Goal: Task Accomplishment & Management: Complete application form

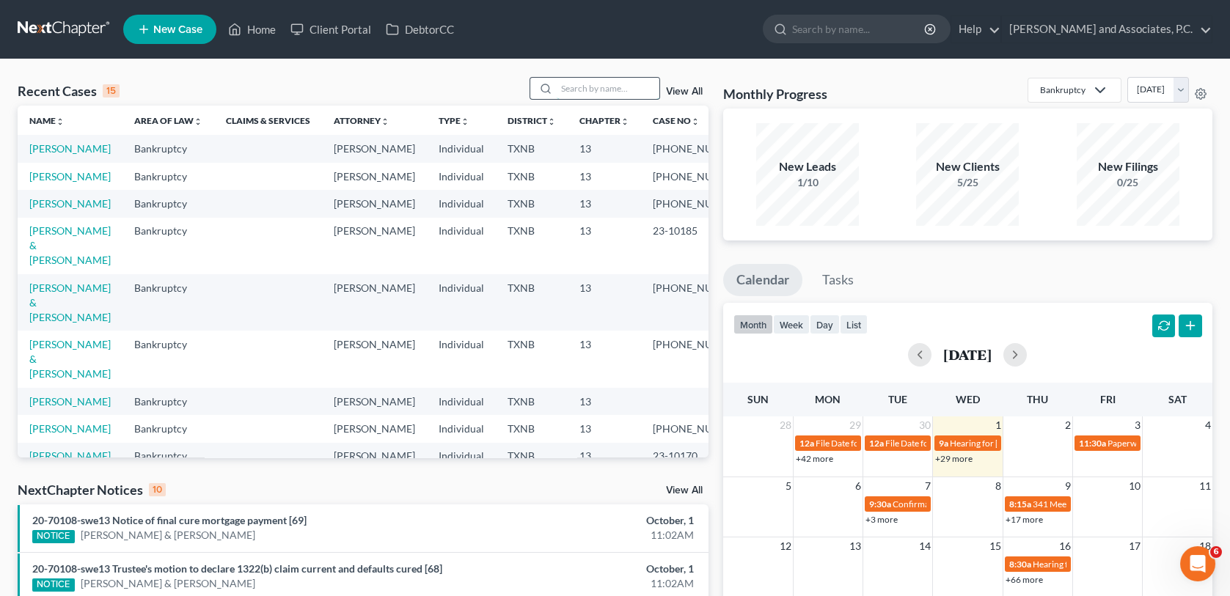
click at [565, 86] on input "search" at bounding box center [608, 88] width 103 height 21
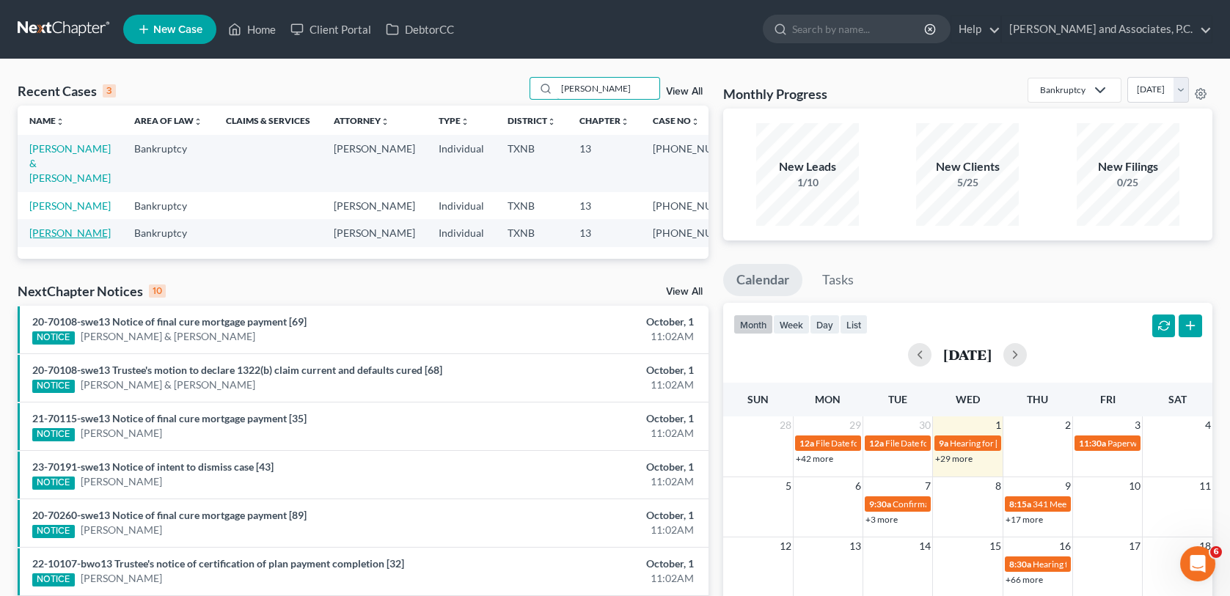
type input "[PERSON_NAME]"
click at [57, 237] on link "[PERSON_NAME]" at bounding box center [69, 233] width 81 height 12
select select "6"
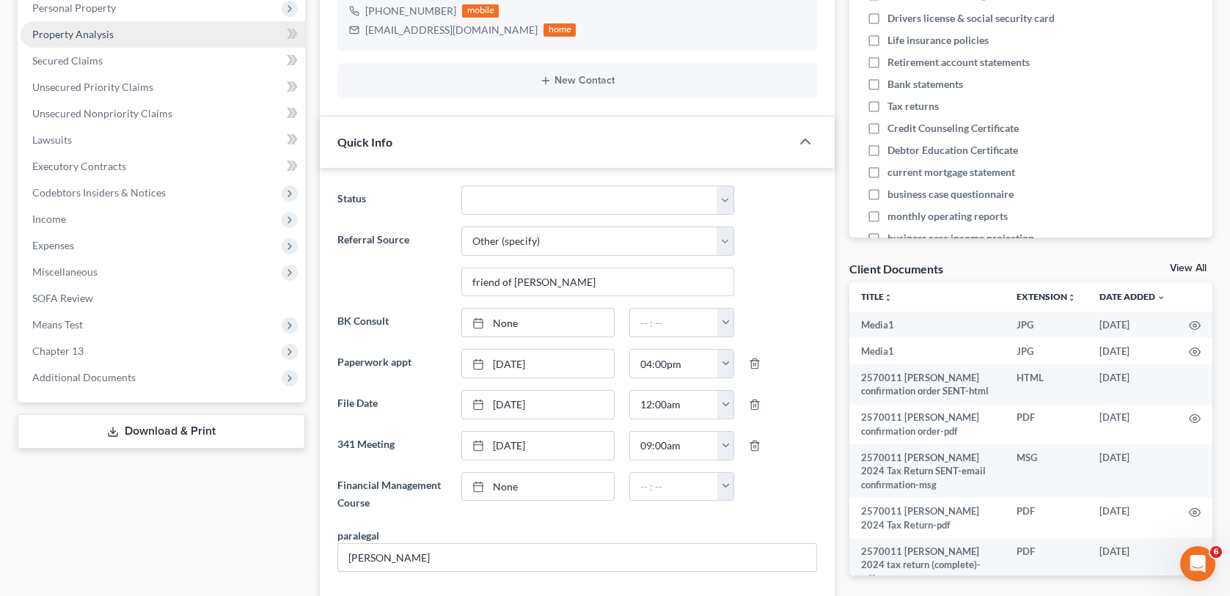
scroll to position [293, 0]
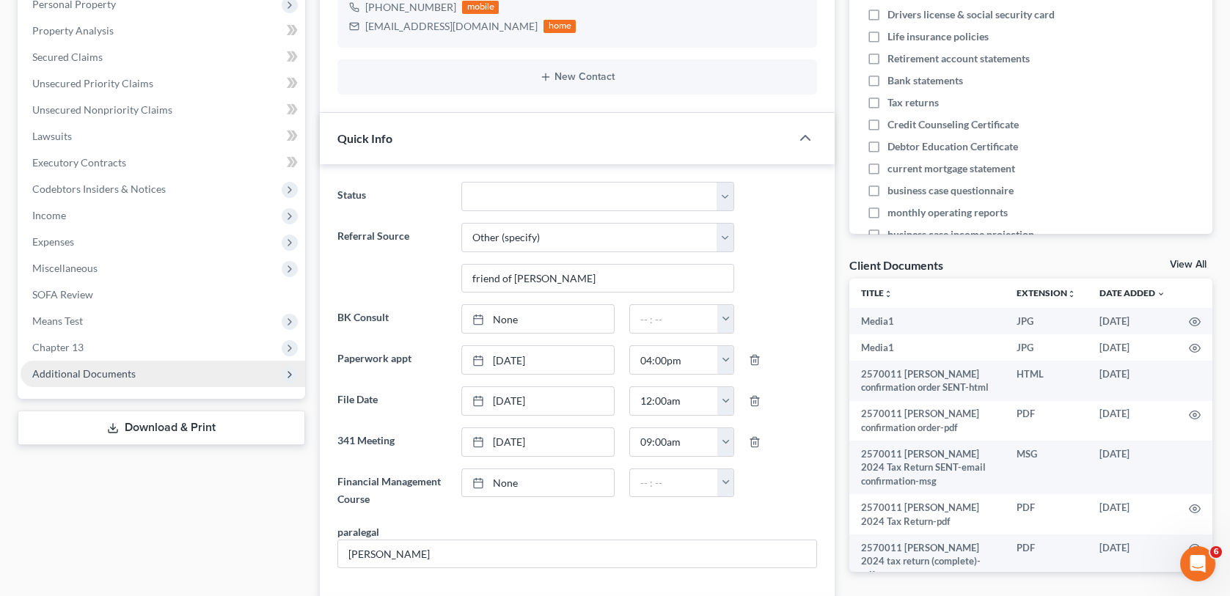
click at [108, 376] on span "Additional Documents" at bounding box center [83, 373] width 103 height 12
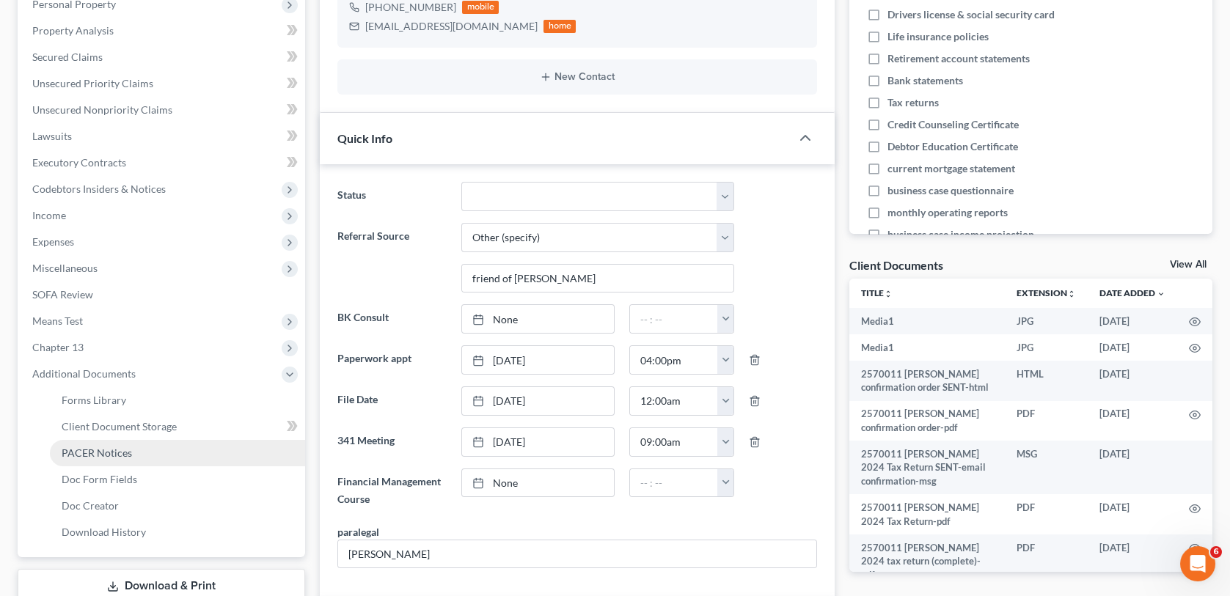
click at [106, 451] on span "PACER Notices" at bounding box center [97, 453] width 70 height 12
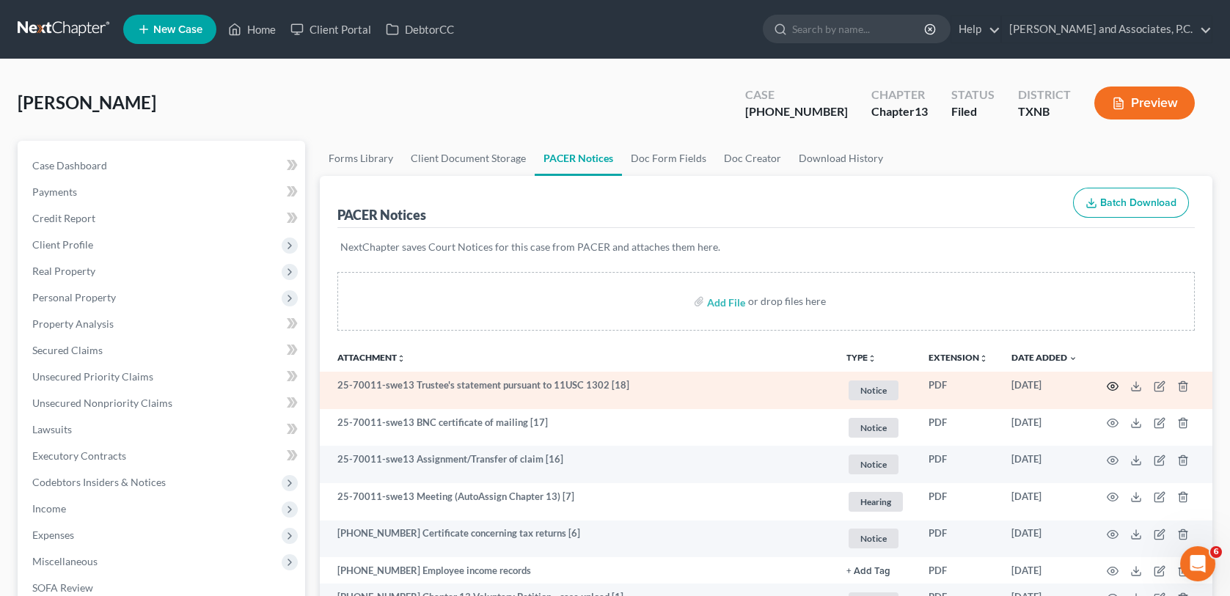
click at [1114, 382] on icon "button" at bounding box center [1113, 387] width 12 height 12
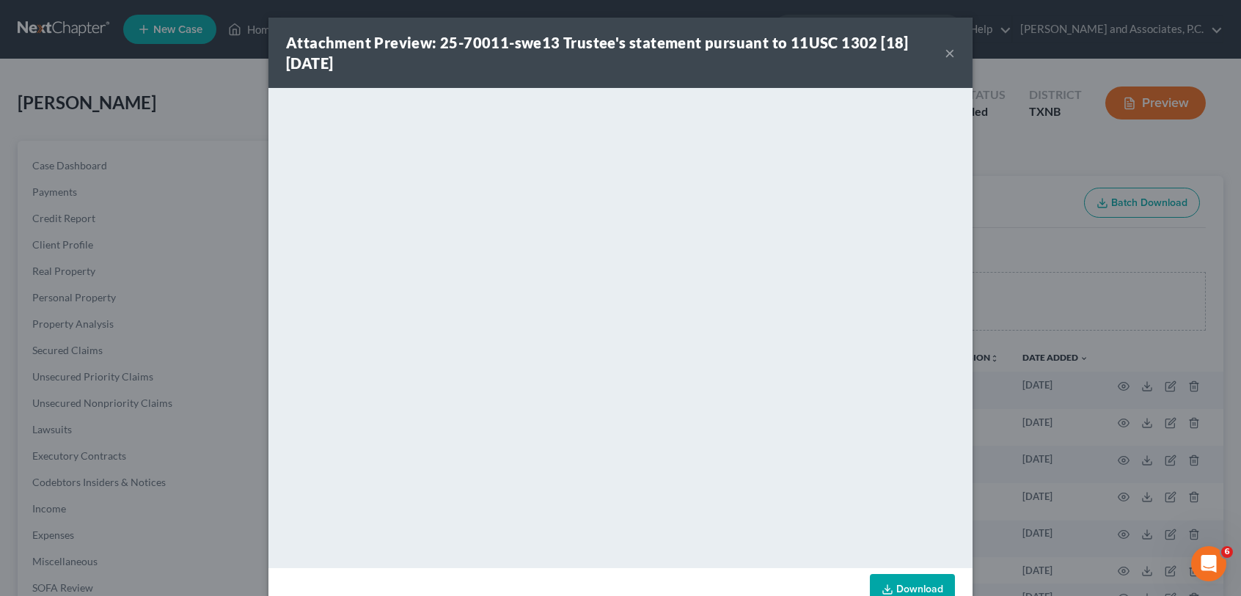
click at [945, 54] on button "×" at bounding box center [950, 53] width 10 height 18
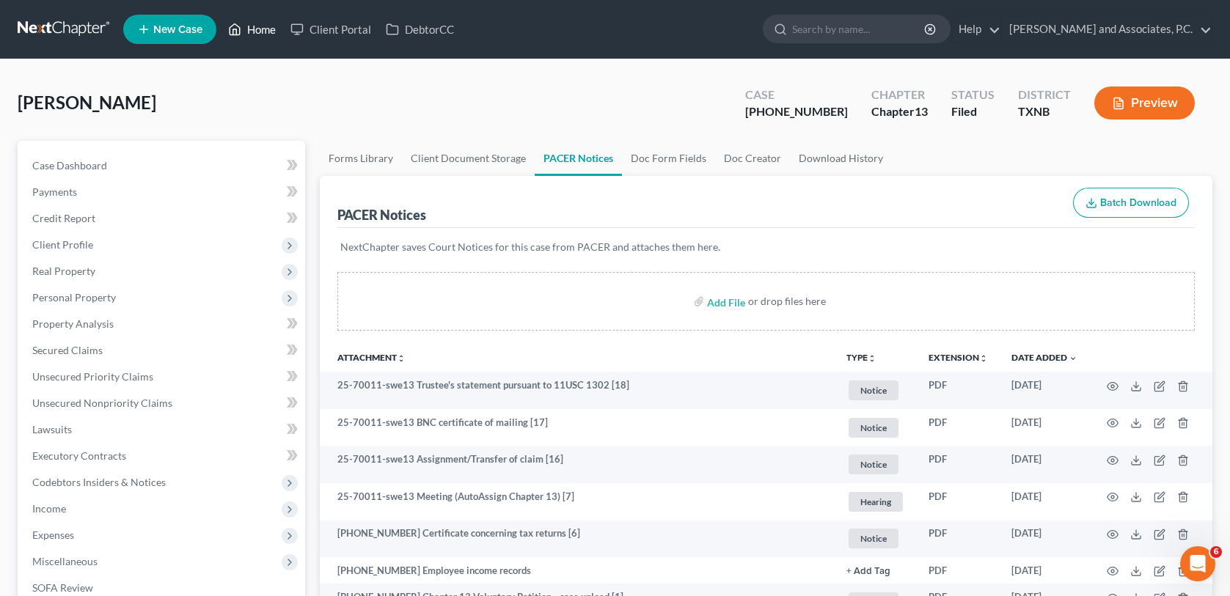
click at [273, 29] on link "Home" at bounding box center [252, 29] width 62 height 26
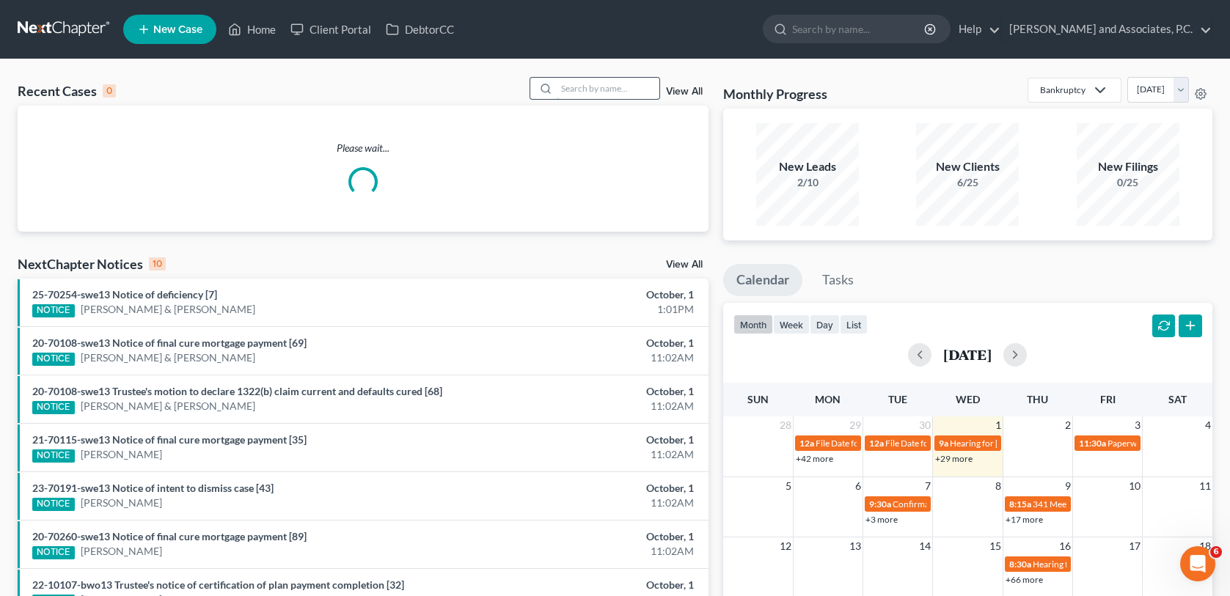
click at [585, 89] on input "search" at bounding box center [608, 88] width 103 height 21
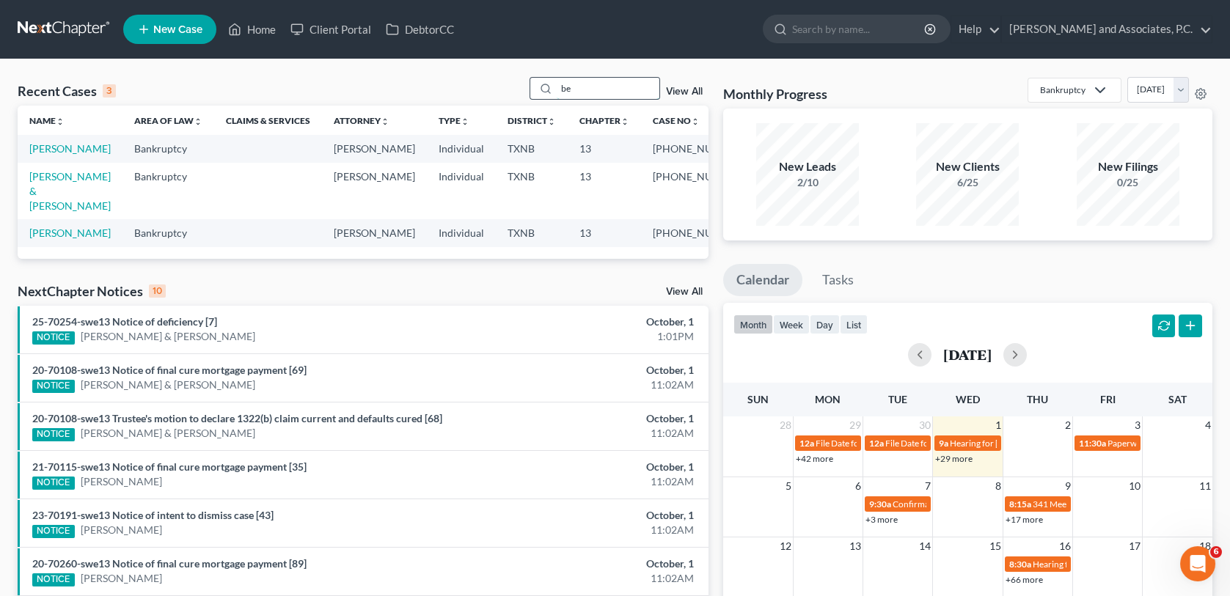
type input "b"
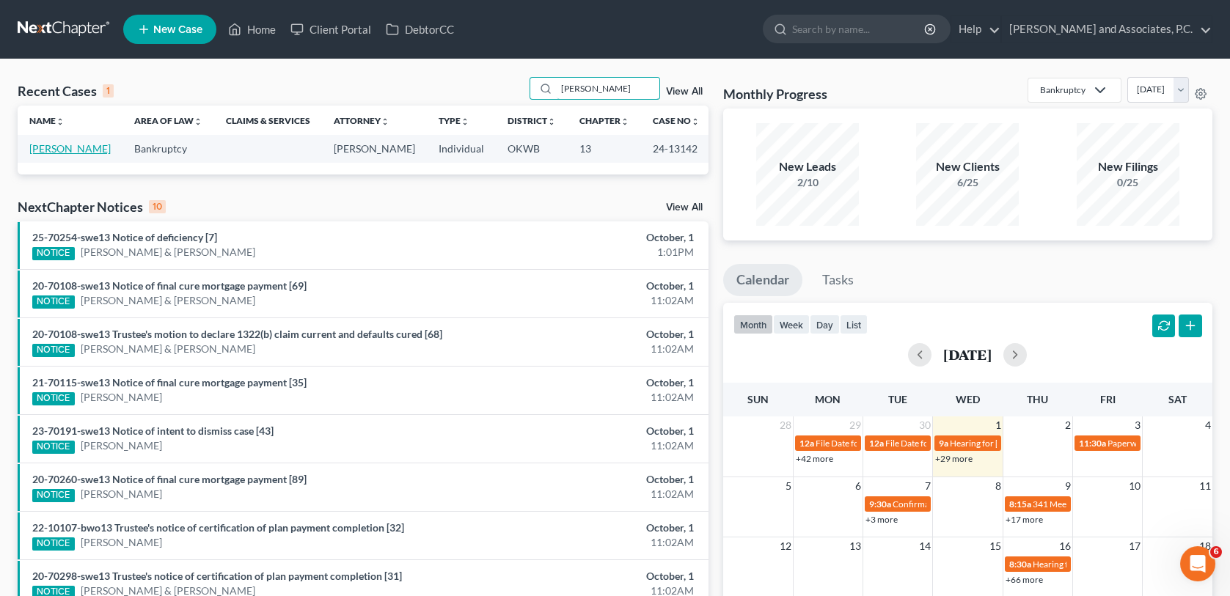
type input "[PERSON_NAME]"
click at [87, 149] on link "[PERSON_NAME]" at bounding box center [69, 148] width 81 height 12
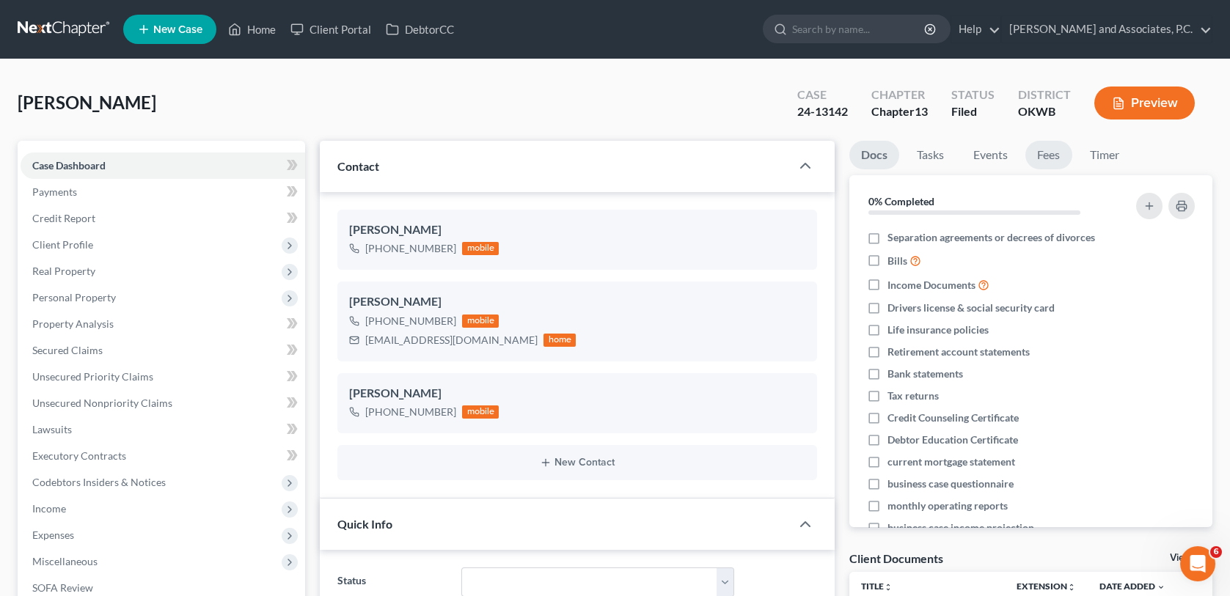
scroll to position [300, 0]
click at [1043, 155] on link "Fees" at bounding box center [1048, 155] width 47 height 29
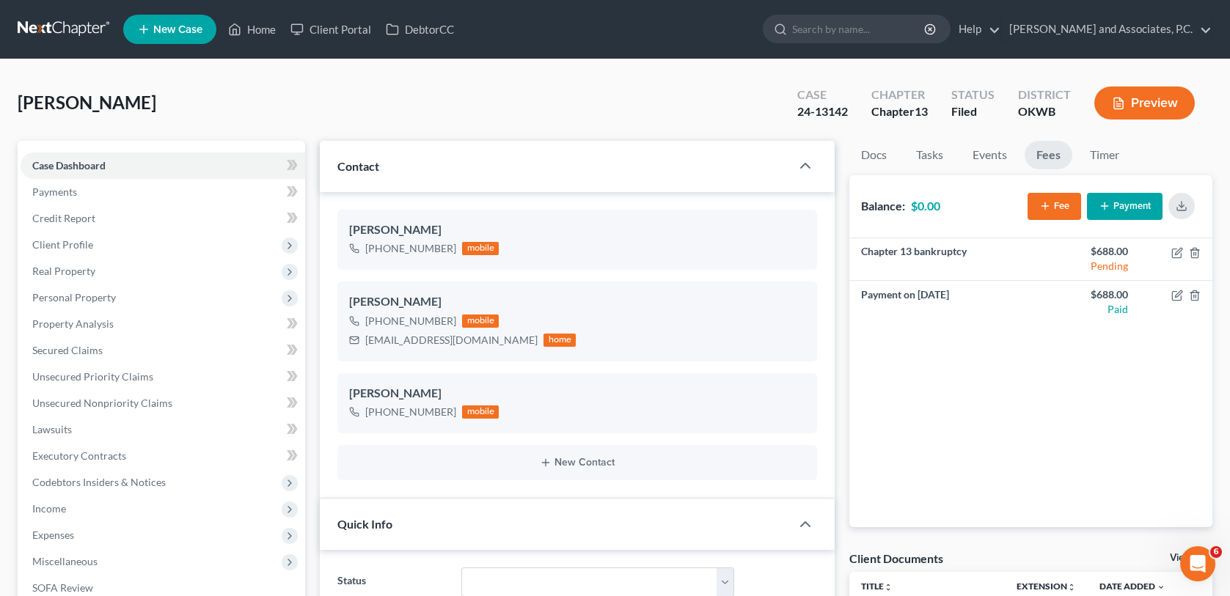
click at [1065, 205] on button "Fee" at bounding box center [1055, 206] width 54 height 27
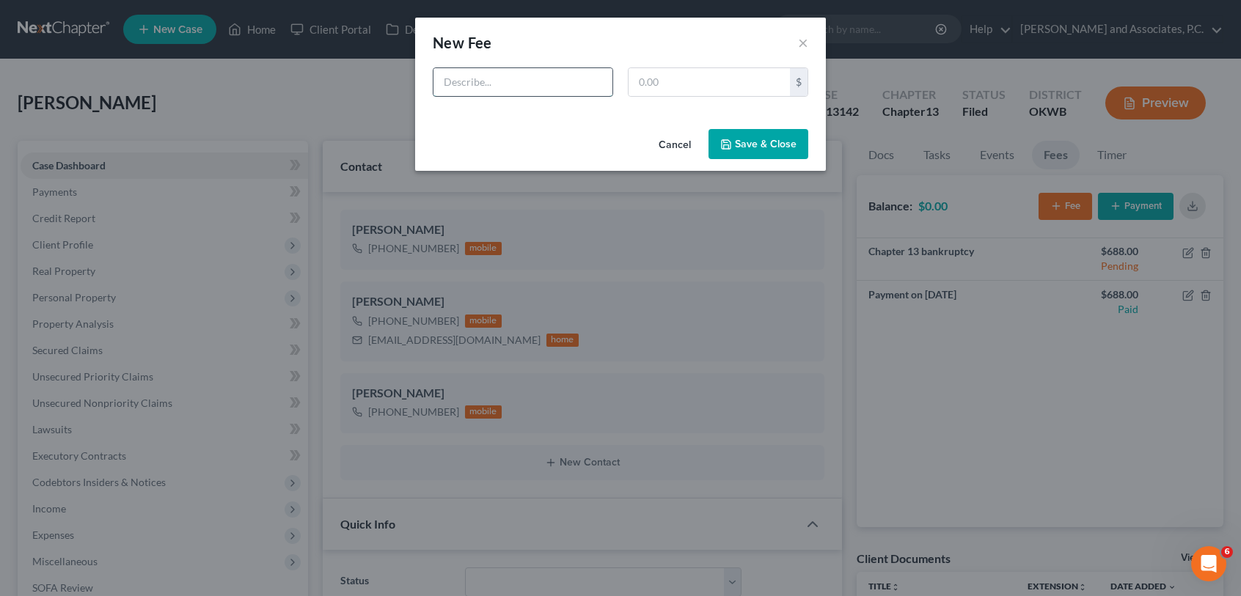
click at [482, 83] on input "text" at bounding box center [522, 82] width 179 height 28
type input "modification"
click at [636, 81] on input "text" at bounding box center [709, 82] width 161 height 28
type input "650.00"
click at [755, 150] on button "Save & Close" at bounding box center [758, 144] width 100 height 31
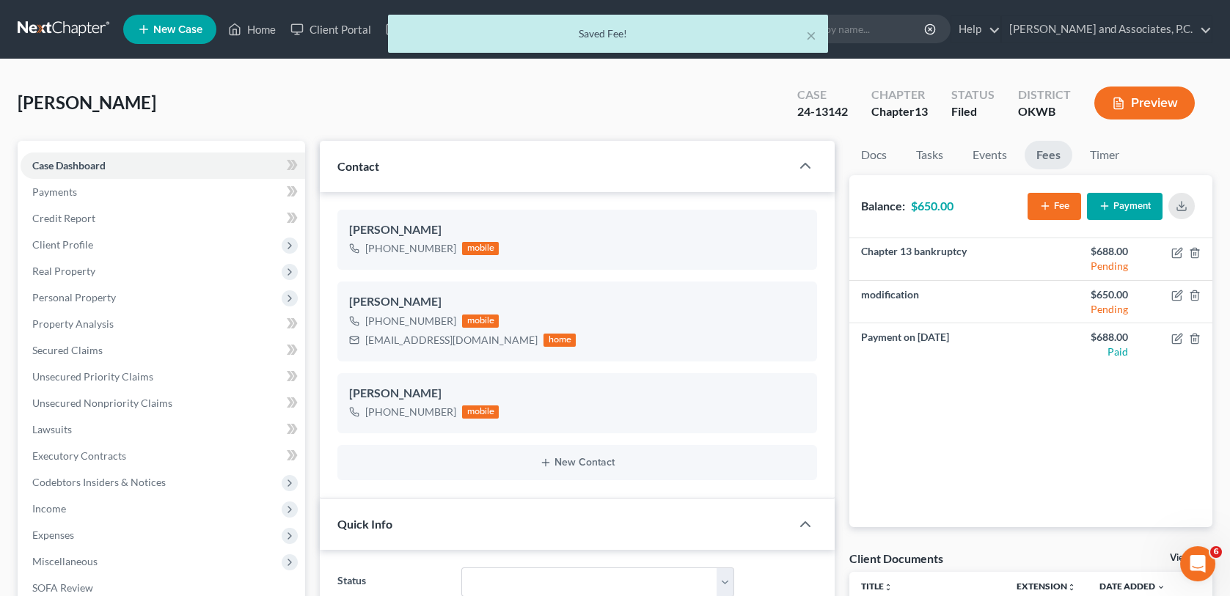
click at [1122, 199] on button "Payment" at bounding box center [1125, 206] width 76 height 27
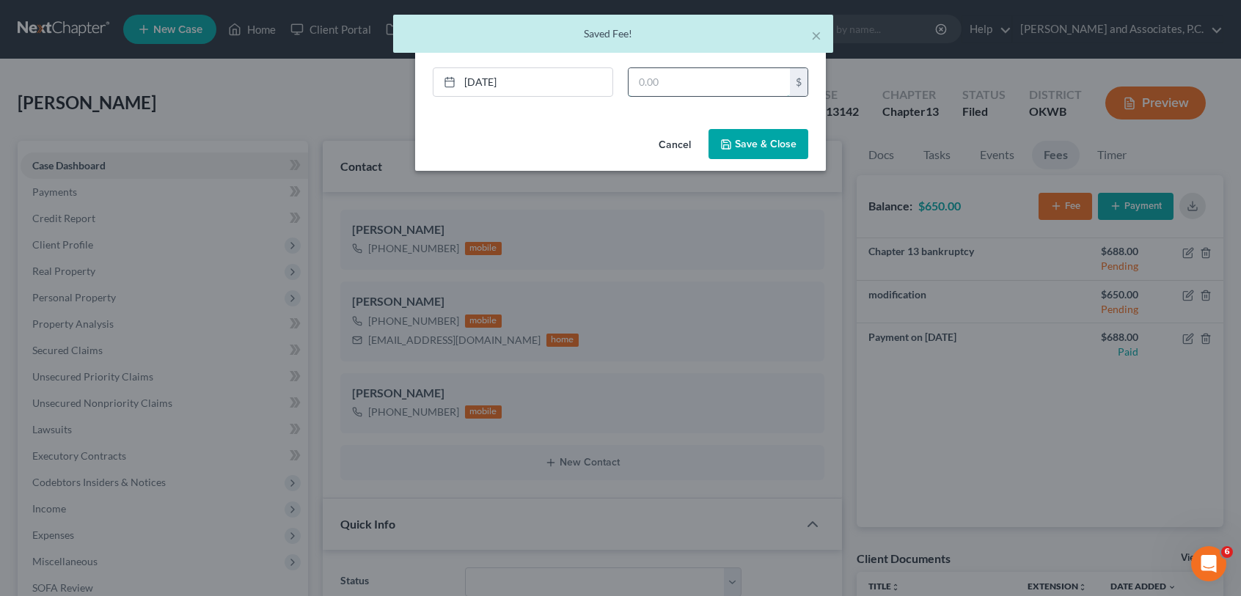
click at [651, 81] on input "text" at bounding box center [709, 82] width 161 height 28
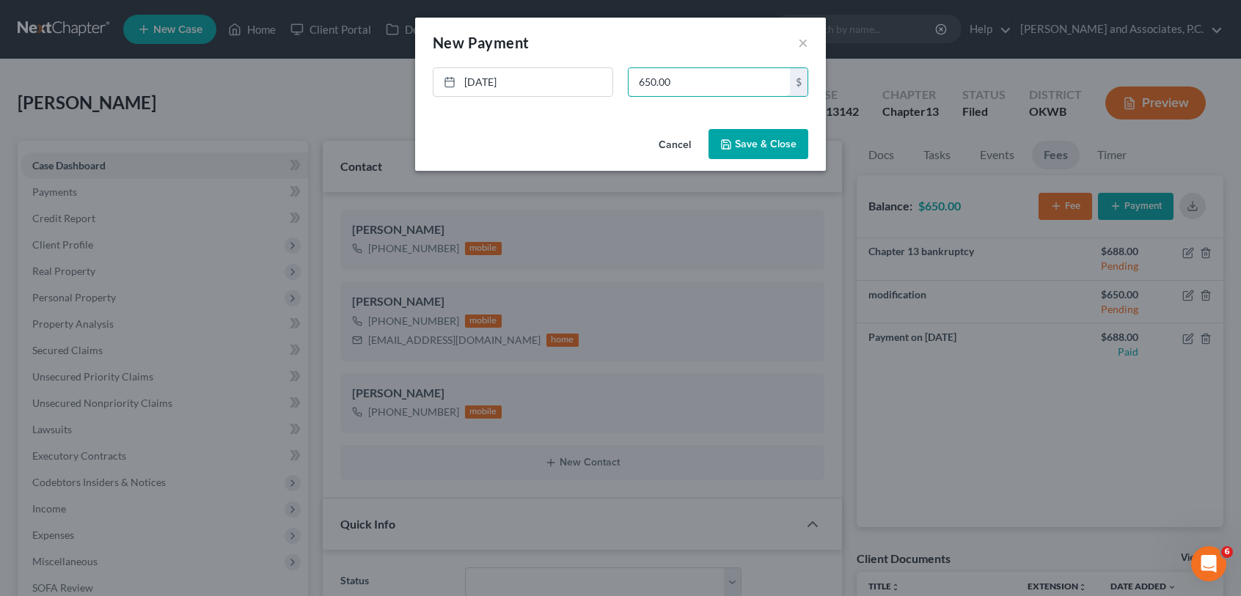
type input "650.00"
click at [741, 139] on button "Save & Close" at bounding box center [758, 144] width 100 height 31
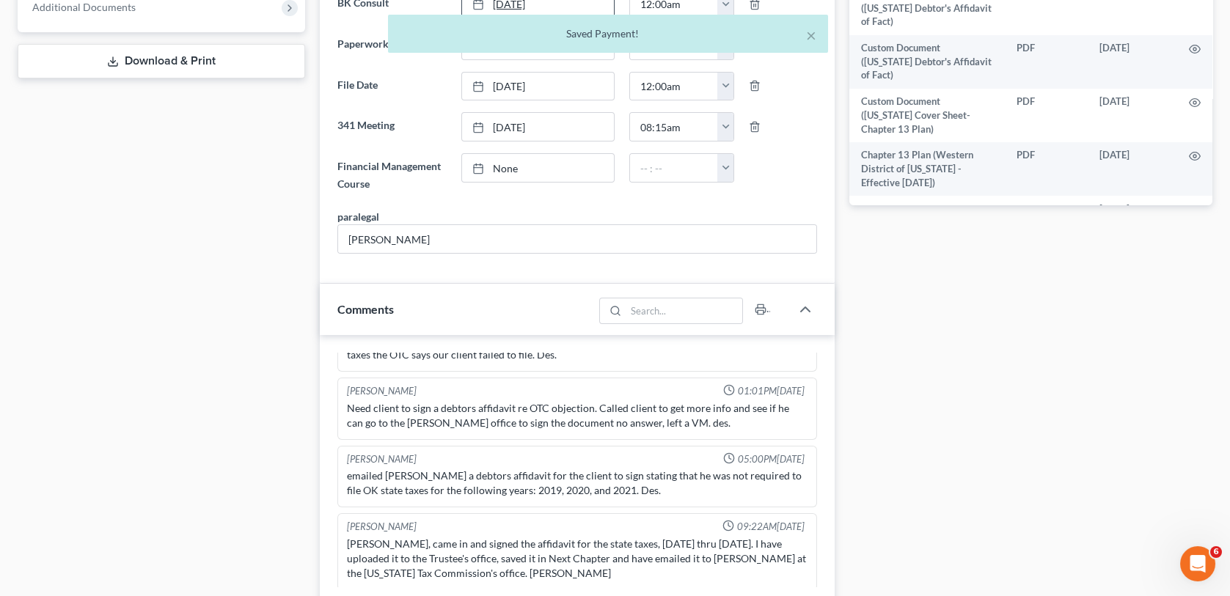
scroll to position [880, 0]
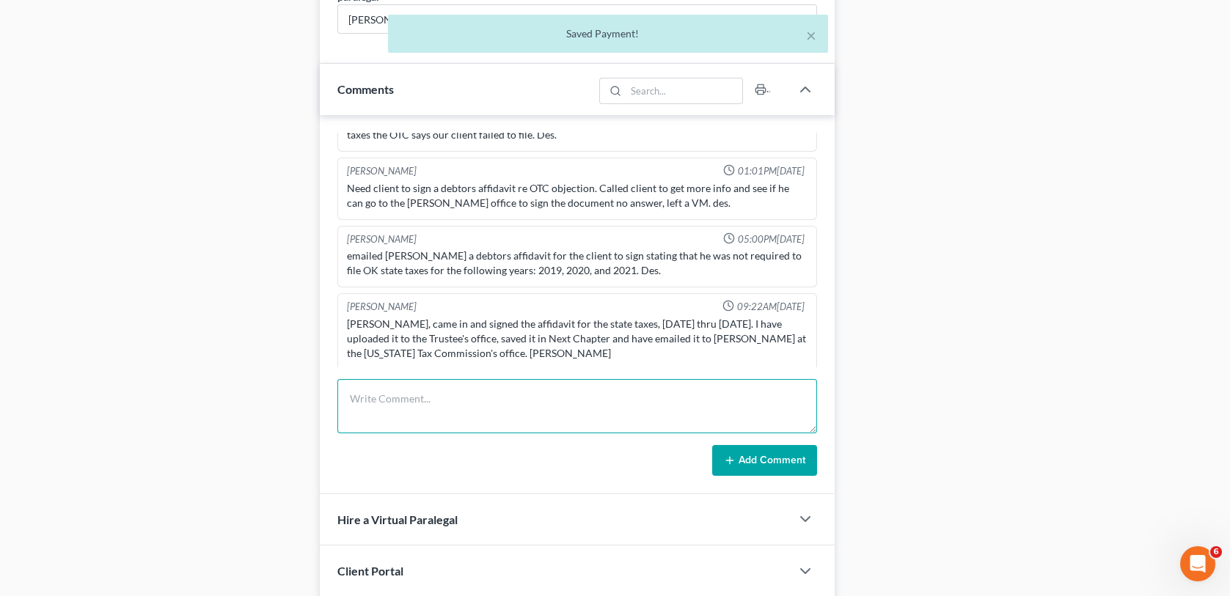
click at [356, 400] on textarea at bounding box center [576, 406] width 479 height 54
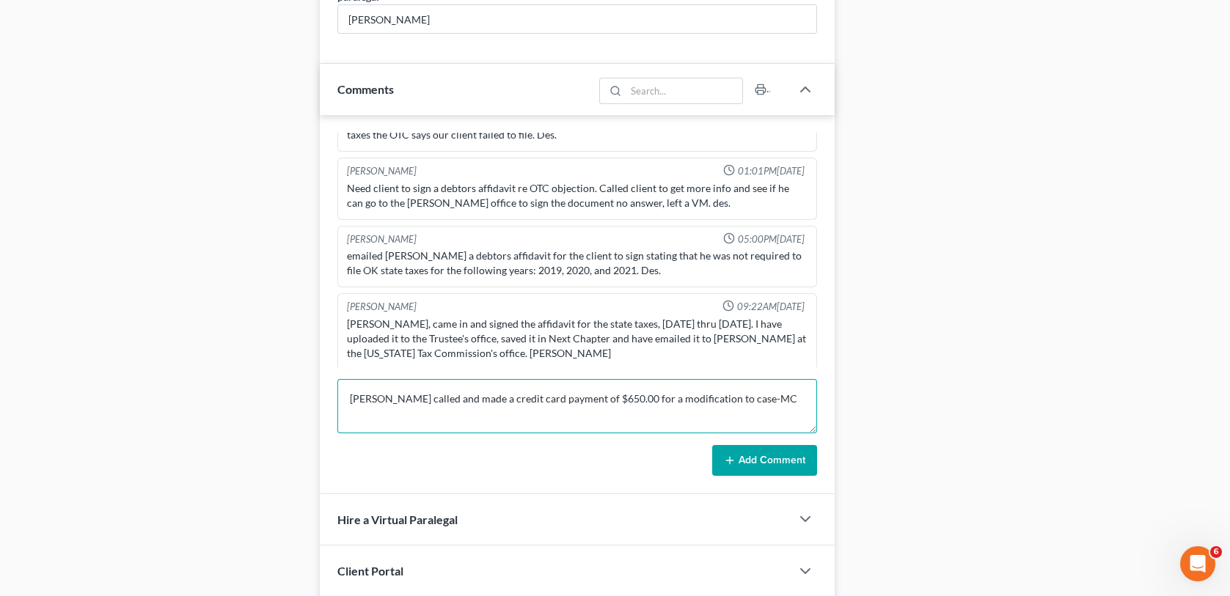
type textarea "[PERSON_NAME] called and made a credit card payment of $650.00 for a modificati…"
click at [758, 465] on button "Add Comment" at bounding box center [764, 460] width 105 height 31
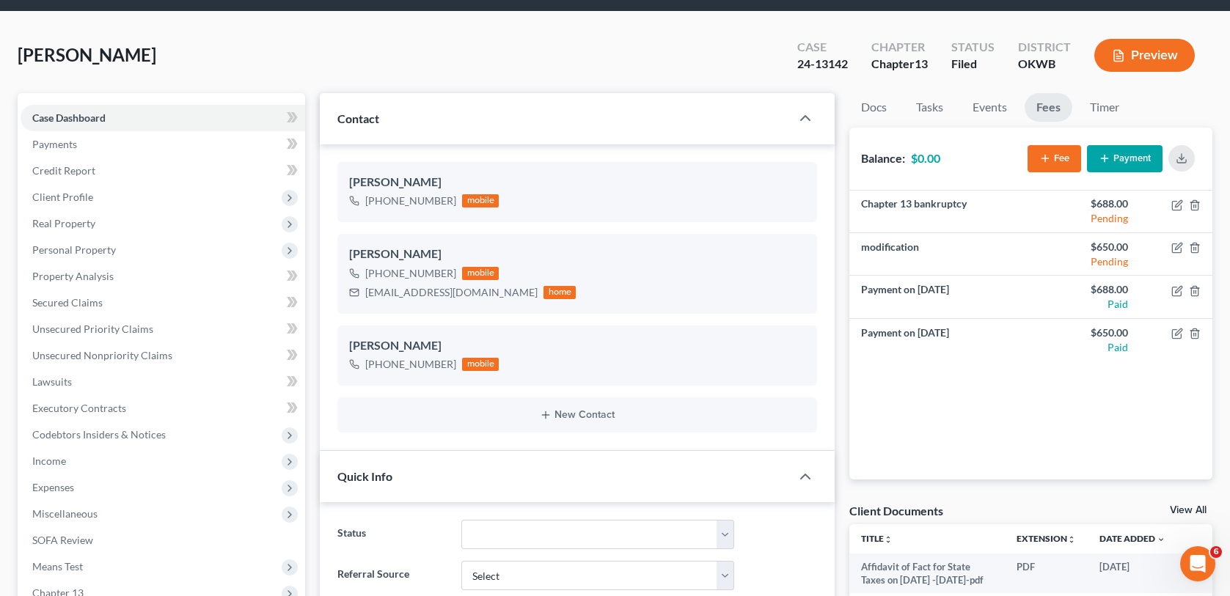
scroll to position [0, 0]
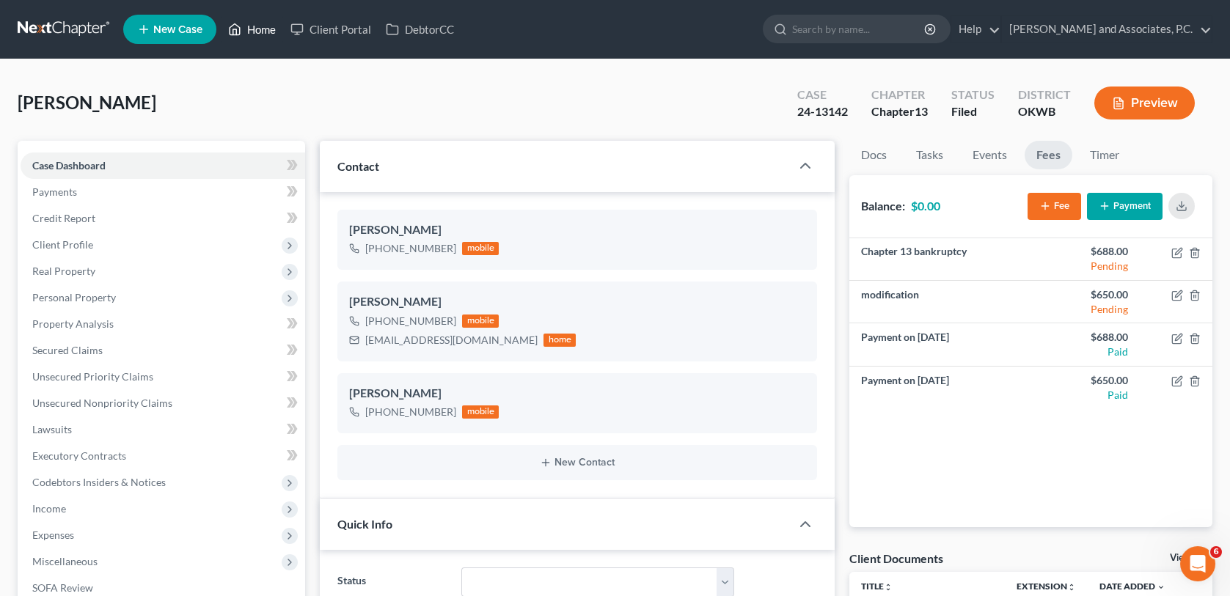
click at [268, 30] on link "Home" at bounding box center [252, 29] width 62 height 26
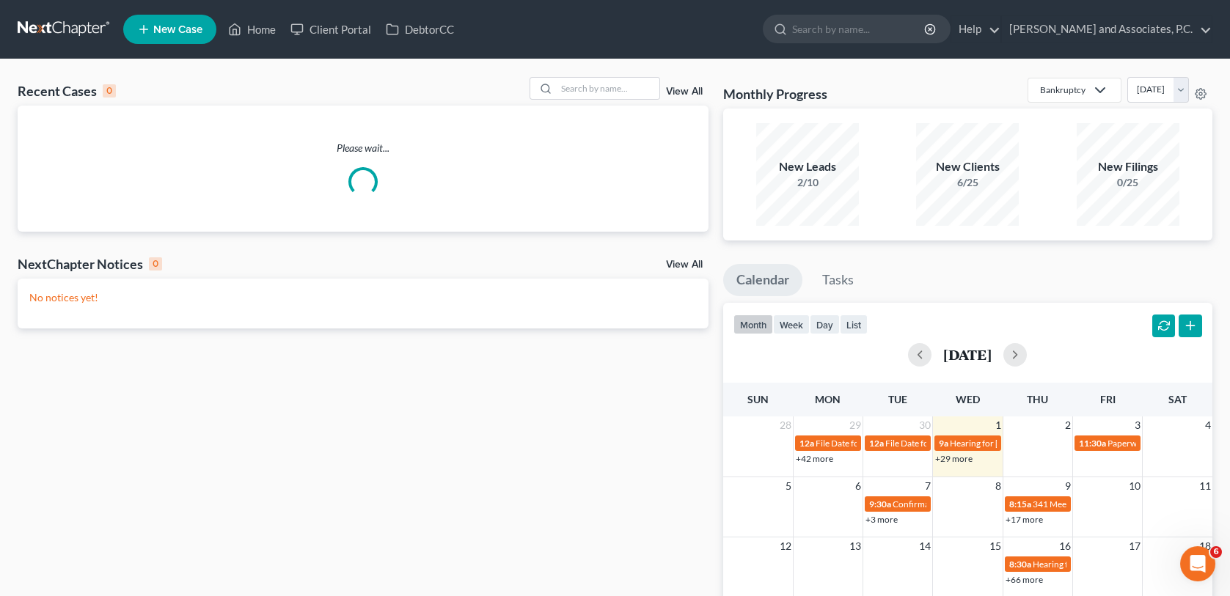
click at [189, 37] on link "New Case" at bounding box center [169, 29] width 93 height 29
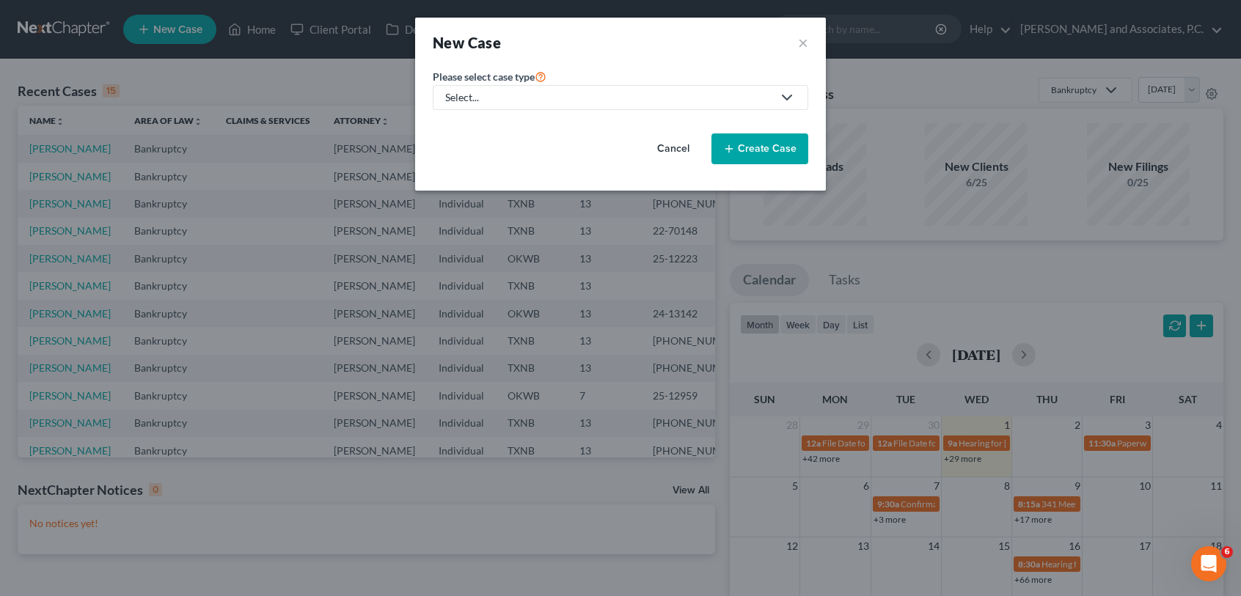
click at [510, 98] on div "Select..." at bounding box center [608, 97] width 327 height 15
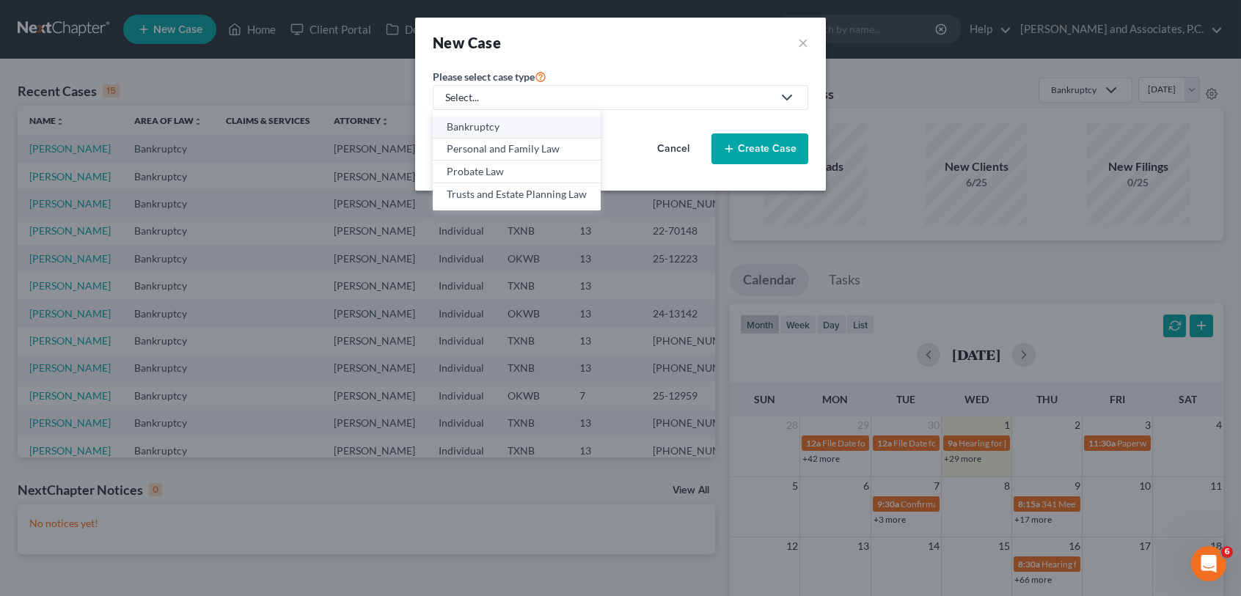
click at [510, 125] on div "Bankruptcy" at bounding box center [517, 127] width 140 height 15
select select "78"
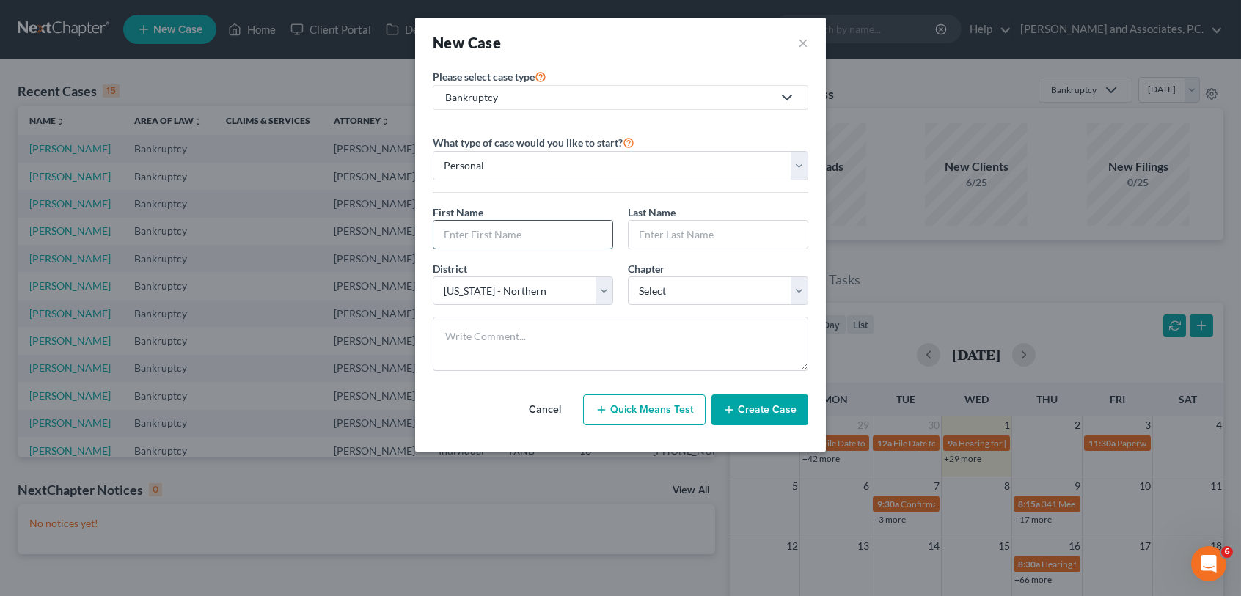
click at [530, 238] on input "text" at bounding box center [522, 235] width 179 height 28
type input "[PERSON_NAME]"
type input "D"
type input "[PERSON_NAME]"
click at [681, 293] on select "Select 7 11 12 13" at bounding box center [718, 290] width 180 height 29
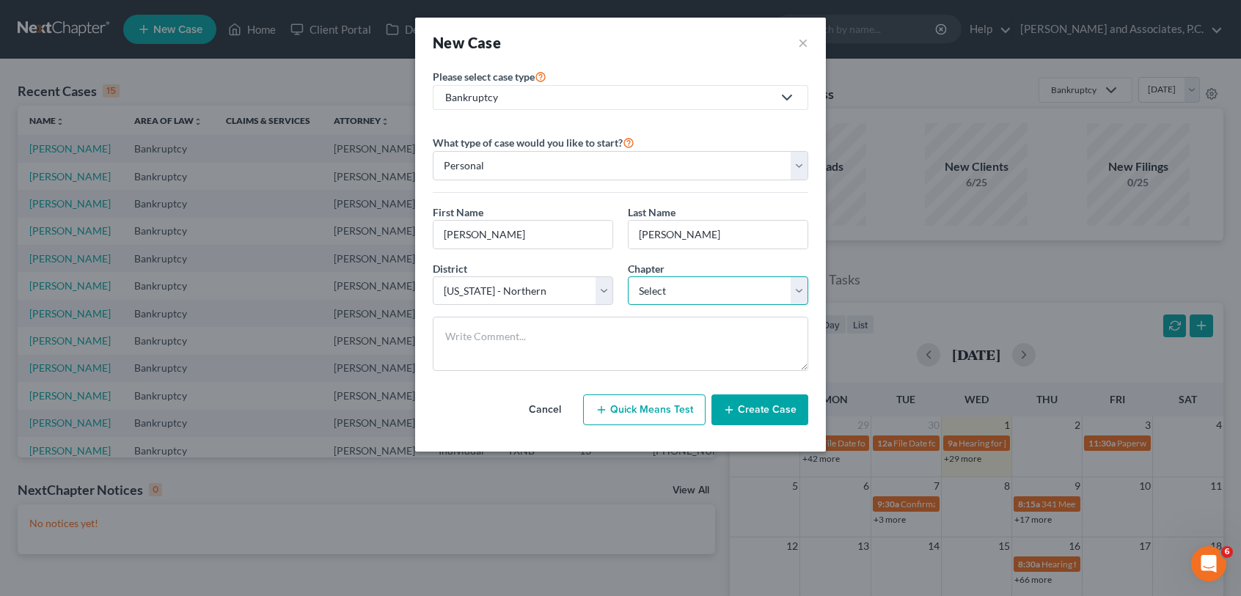
select select "3"
click at [628, 276] on select "Select 7 11 12 13" at bounding box center [718, 290] width 180 height 29
click at [743, 406] on button "Create Case" at bounding box center [759, 410] width 97 height 31
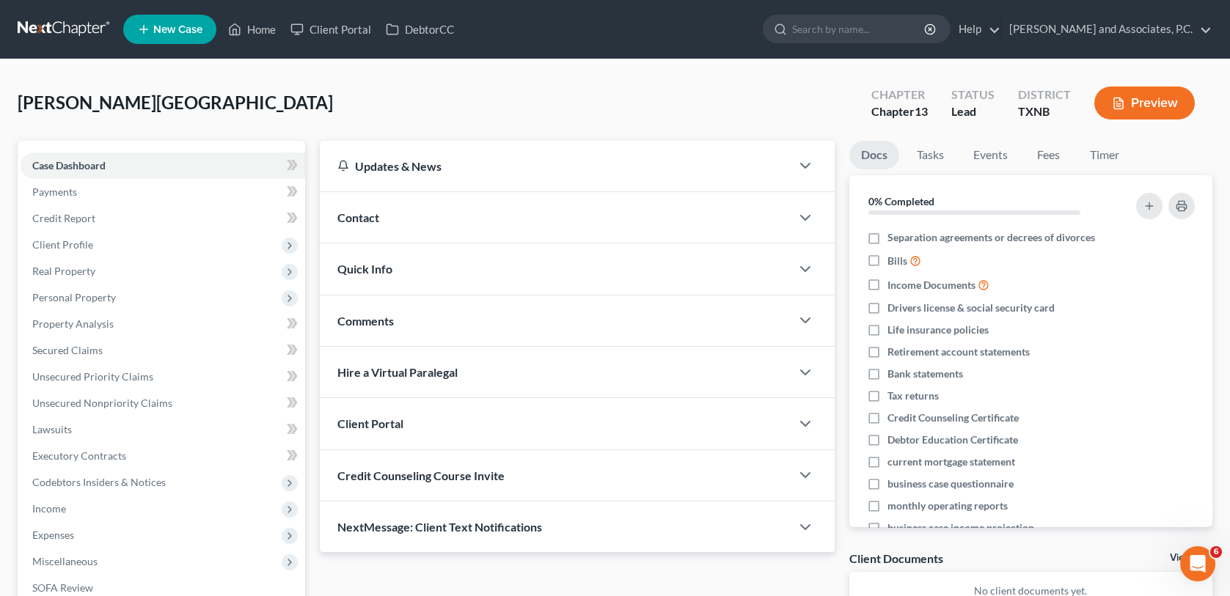
click at [442, 221] on div "Contact" at bounding box center [555, 217] width 470 height 51
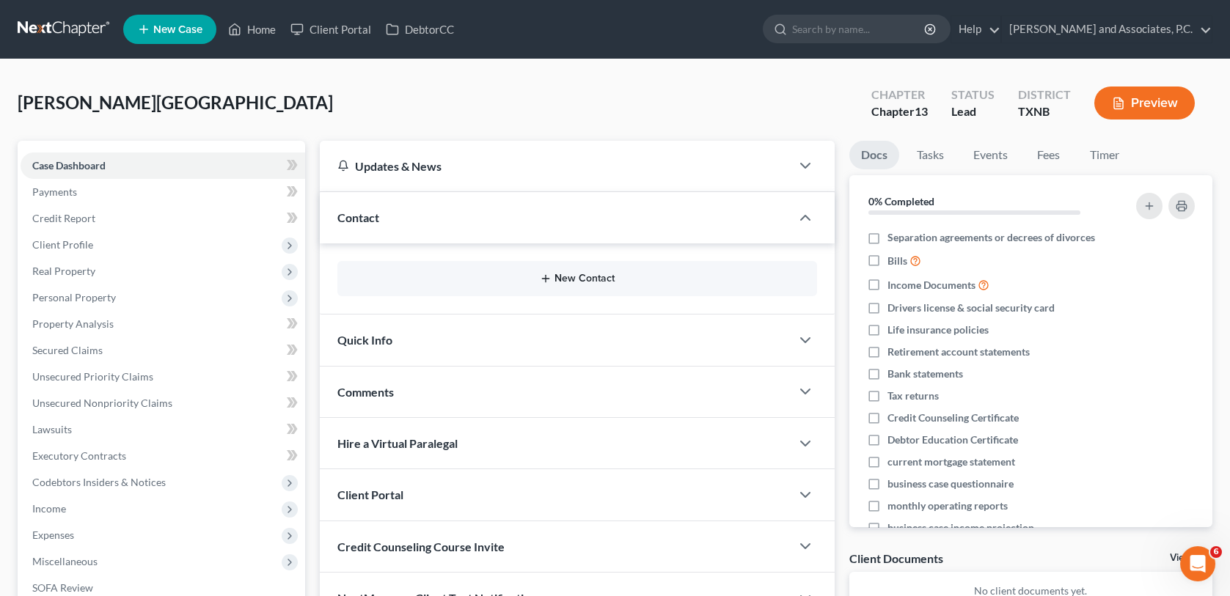
click at [475, 279] on button "New Contact" at bounding box center [576, 279] width 455 height 12
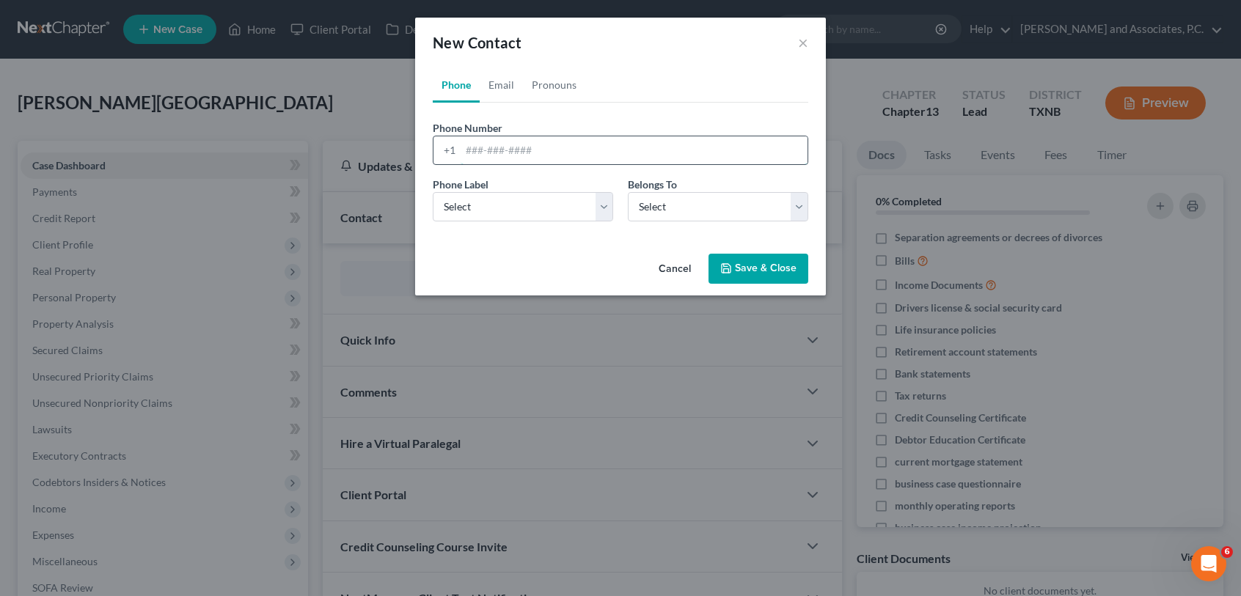
drag, startPoint x: 464, startPoint y: 150, endPoint x: 508, endPoint y: 141, distance: 44.2
click at [464, 150] on input "tel" at bounding box center [634, 150] width 347 height 28
type input "[PHONE_NUMBER]"
click at [502, 82] on link "Email" at bounding box center [501, 84] width 43 height 35
click at [509, 149] on input "email" at bounding box center [634, 150] width 347 height 28
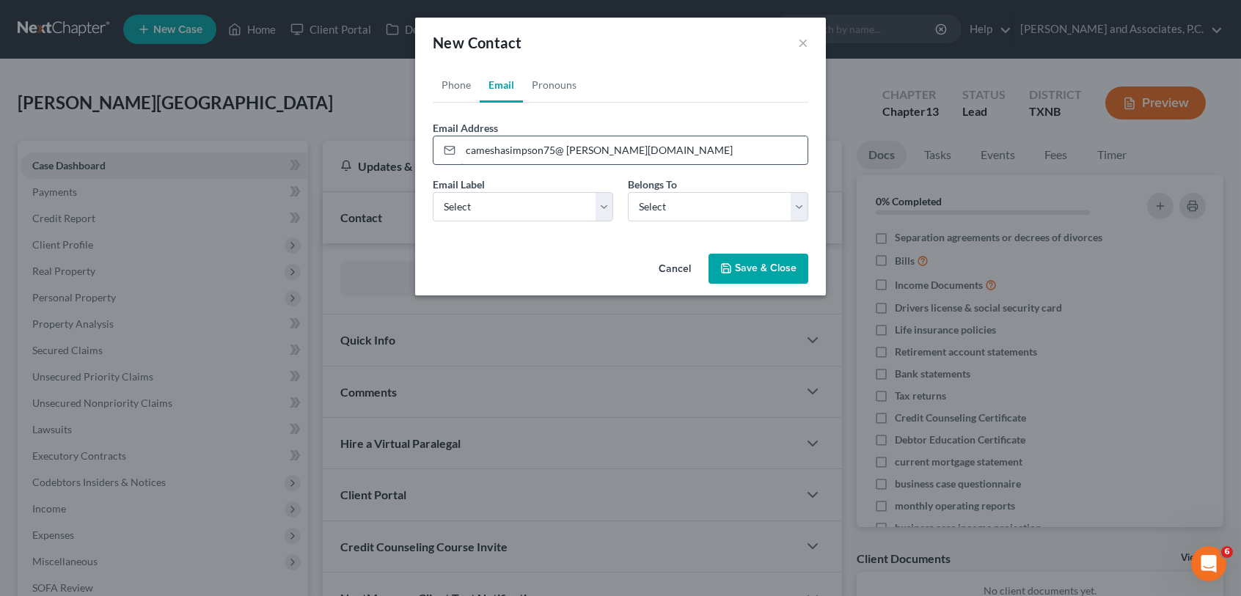
click at [568, 150] on input "cameshasimpson75@ [PERSON_NAME][DOMAIN_NAME]" at bounding box center [634, 150] width 347 height 28
type input "cameshasimpson75@ [DOMAIN_NAME]"
click at [594, 207] on select "Select Home Work Other" at bounding box center [523, 206] width 180 height 29
select select "0"
click at [433, 192] on select "Select Home Work Other" at bounding box center [523, 206] width 180 height 29
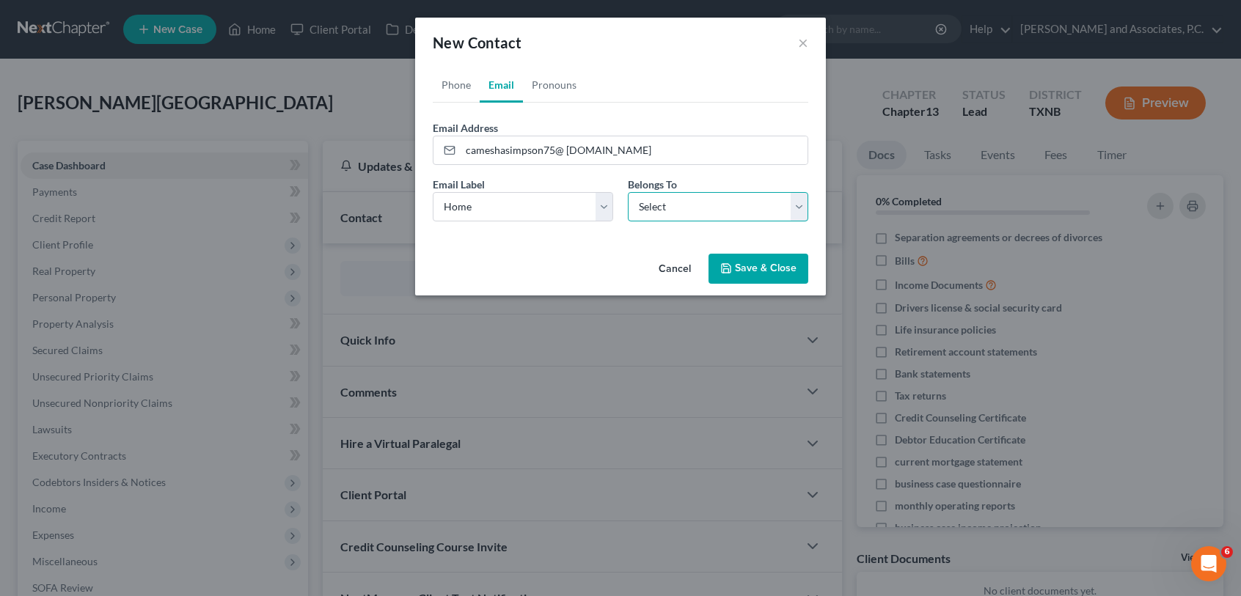
drag, startPoint x: 700, startPoint y: 206, endPoint x: 696, endPoint y: 217, distance: 11.8
click at [700, 206] on select "Select Client Other" at bounding box center [718, 206] width 180 height 29
select select "0"
click at [628, 192] on select "Select Client Other" at bounding box center [718, 206] width 180 height 29
click at [744, 272] on button "Save & Close" at bounding box center [758, 269] width 100 height 31
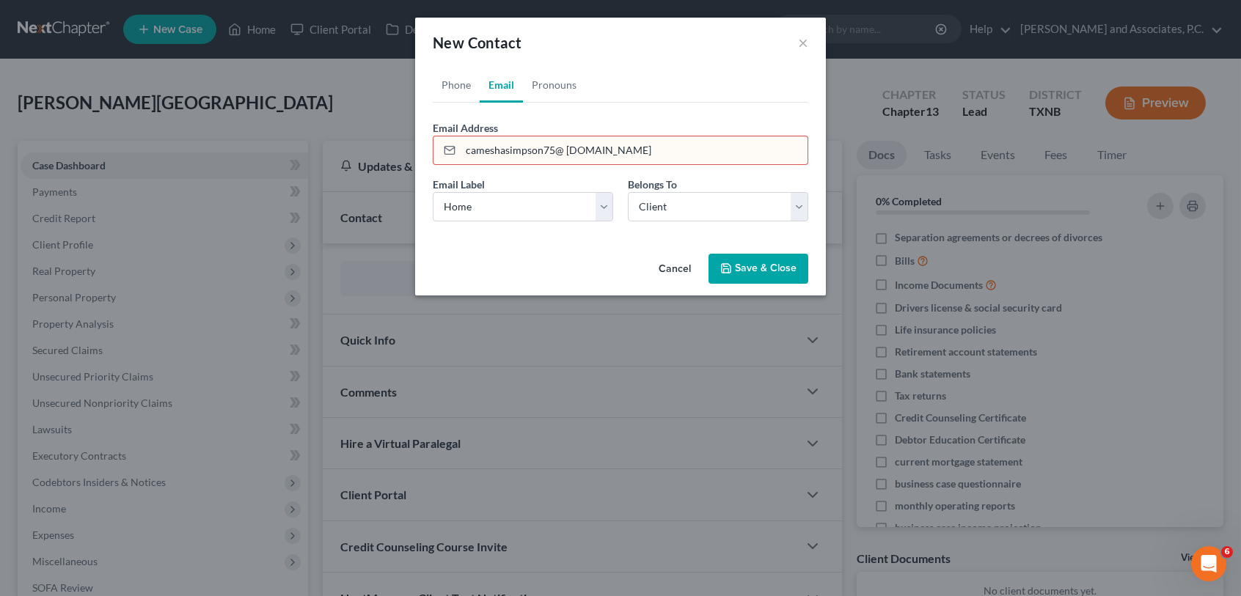
click at [744, 269] on button "Save & Close" at bounding box center [758, 269] width 100 height 31
click at [619, 152] on input "cameshasimpson75@ [DOMAIN_NAME]" at bounding box center [634, 150] width 347 height 28
type input "[EMAIL_ADDRESS][DOMAIN_NAME]"
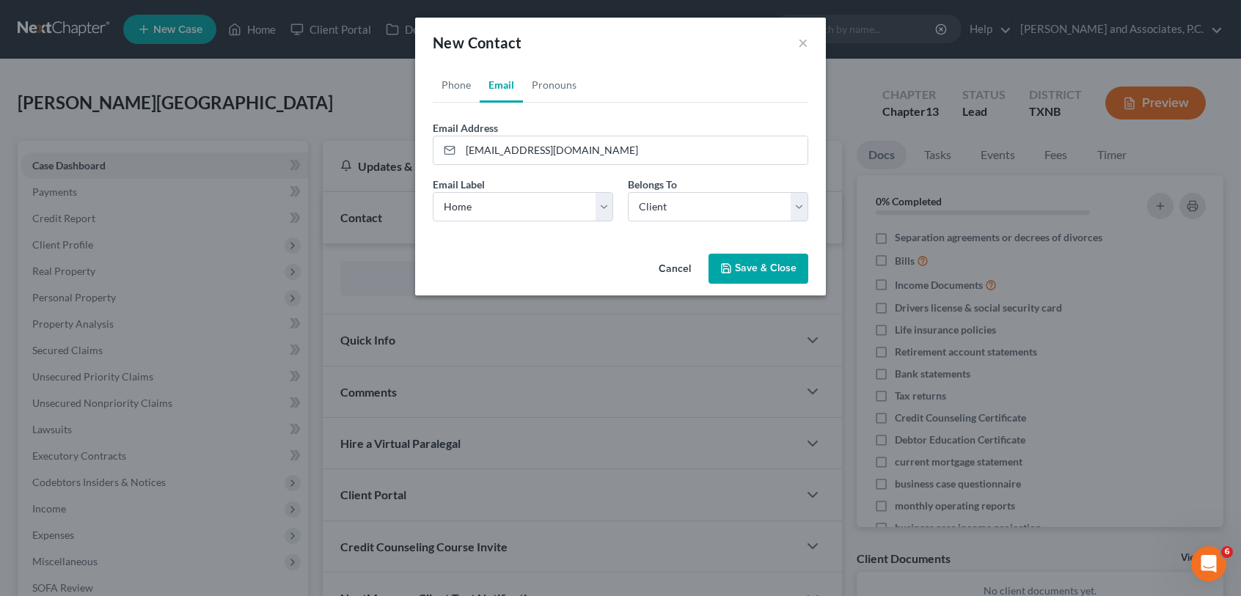
click at [751, 271] on button "Save & Close" at bounding box center [758, 269] width 100 height 31
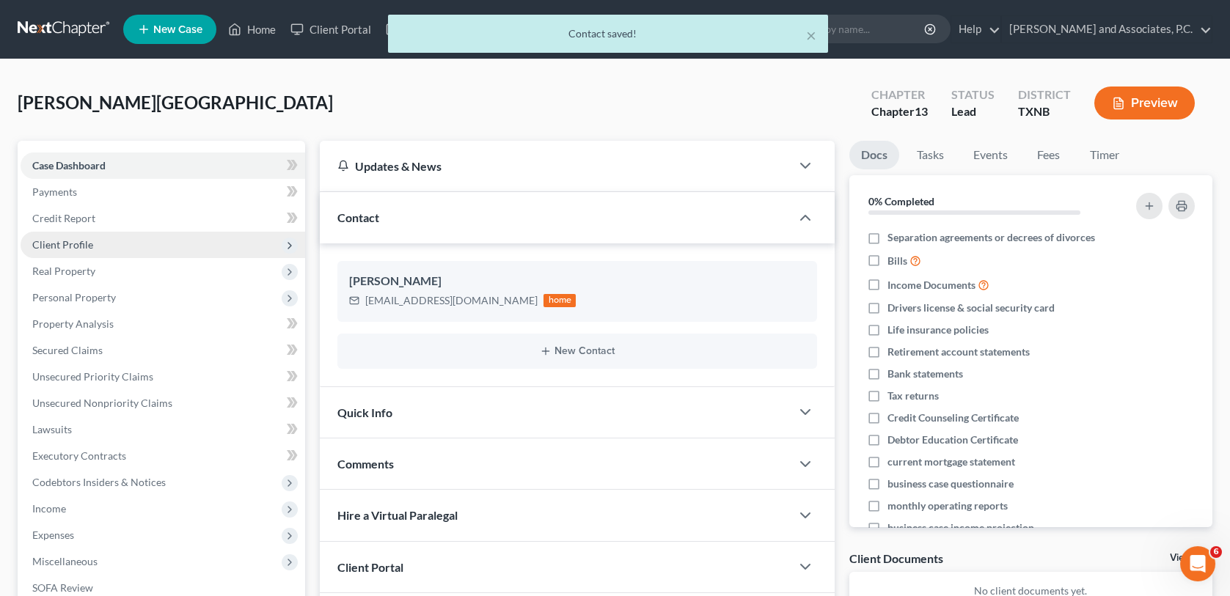
click at [83, 251] on span "Client Profile" at bounding box center [163, 245] width 285 height 26
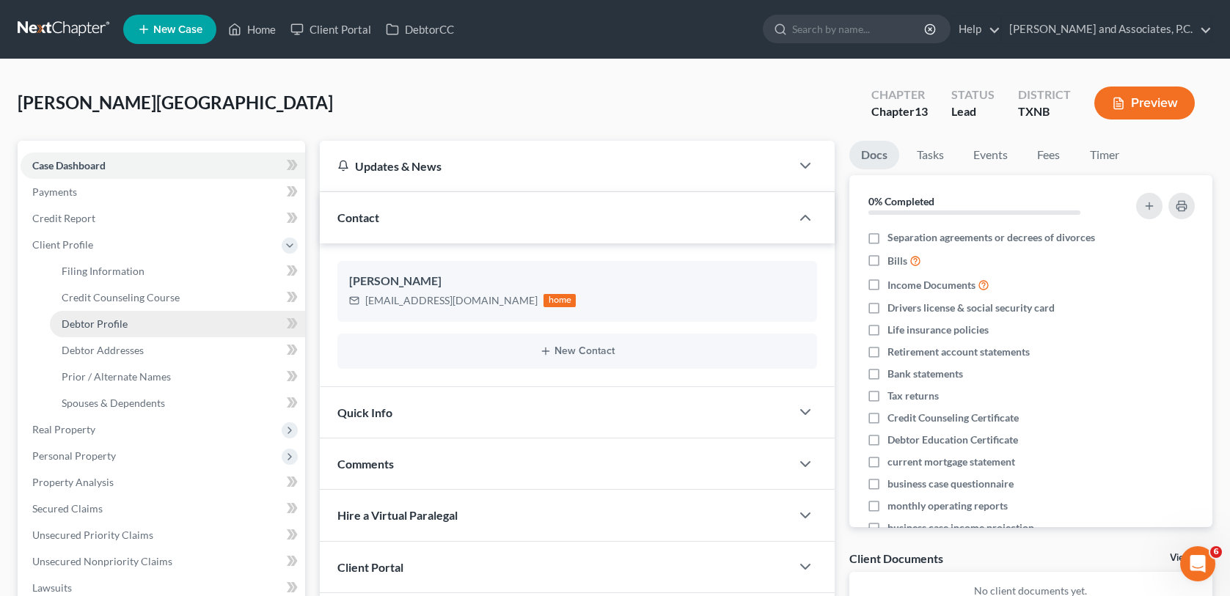
click at [96, 325] on span "Debtor Profile" at bounding box center [95, 324] width 66 height 12
select select "0"
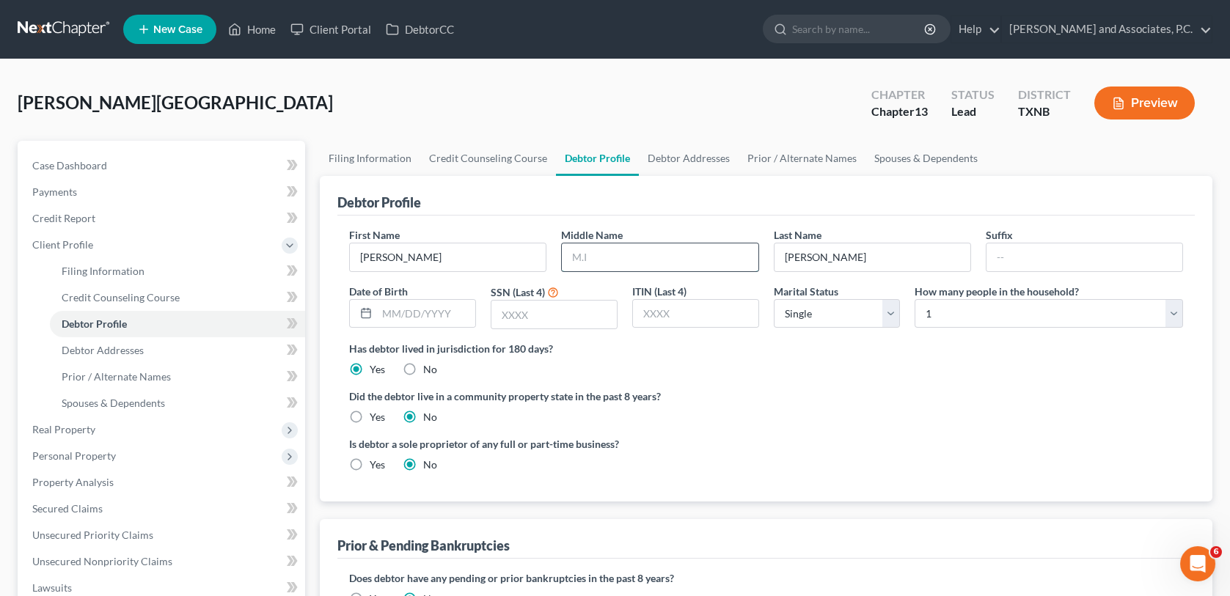
click at [598, 261] on input "text" at bounding box center [660, 257] width 196 height 28
type input "C"
click at [385, 309] on input "text" at bounding box center [426, 314] width 98 height 28
type input "[DATE]"
type input "9191"
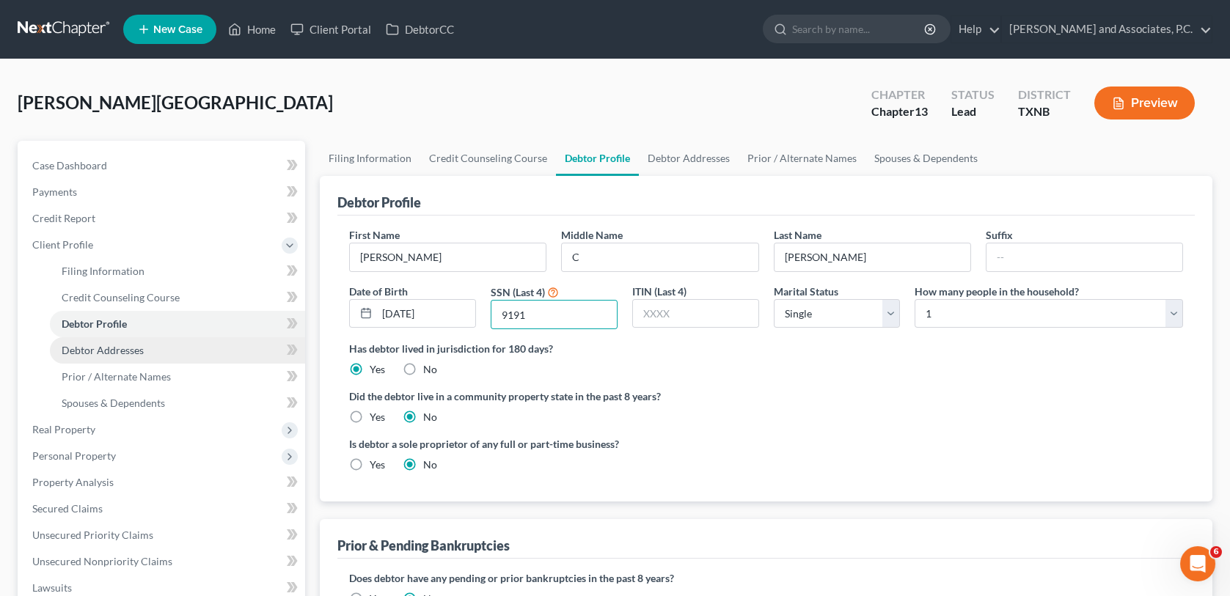
click at [130, 351] on span "Debtor Addresses" at bounding box center [103, 350] width 82 height 12
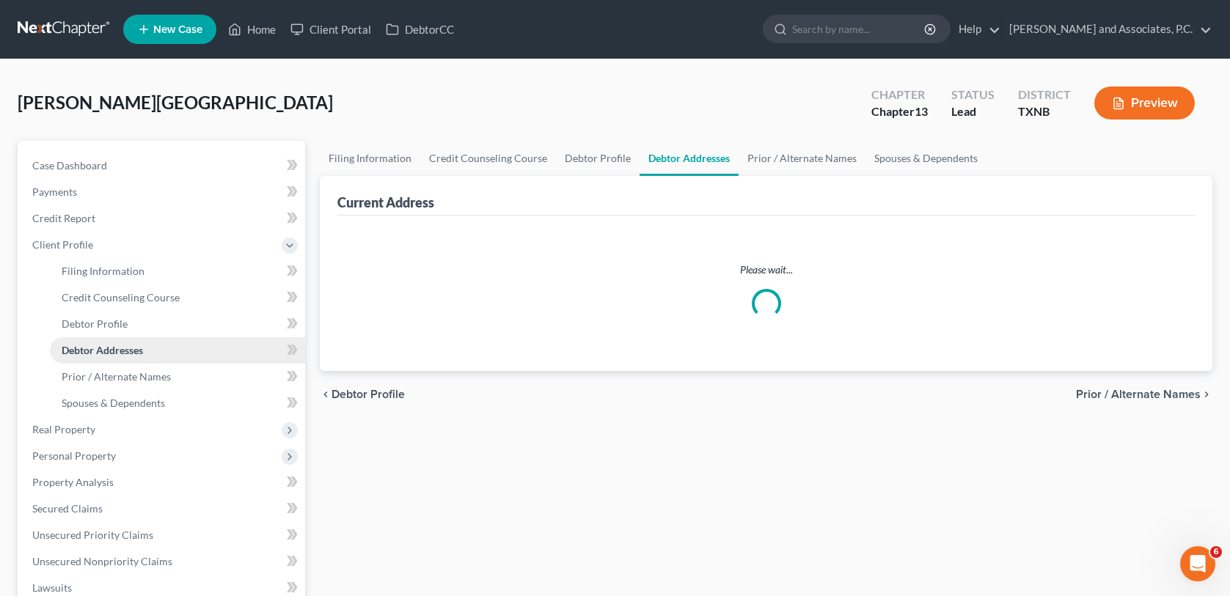
select select "0"
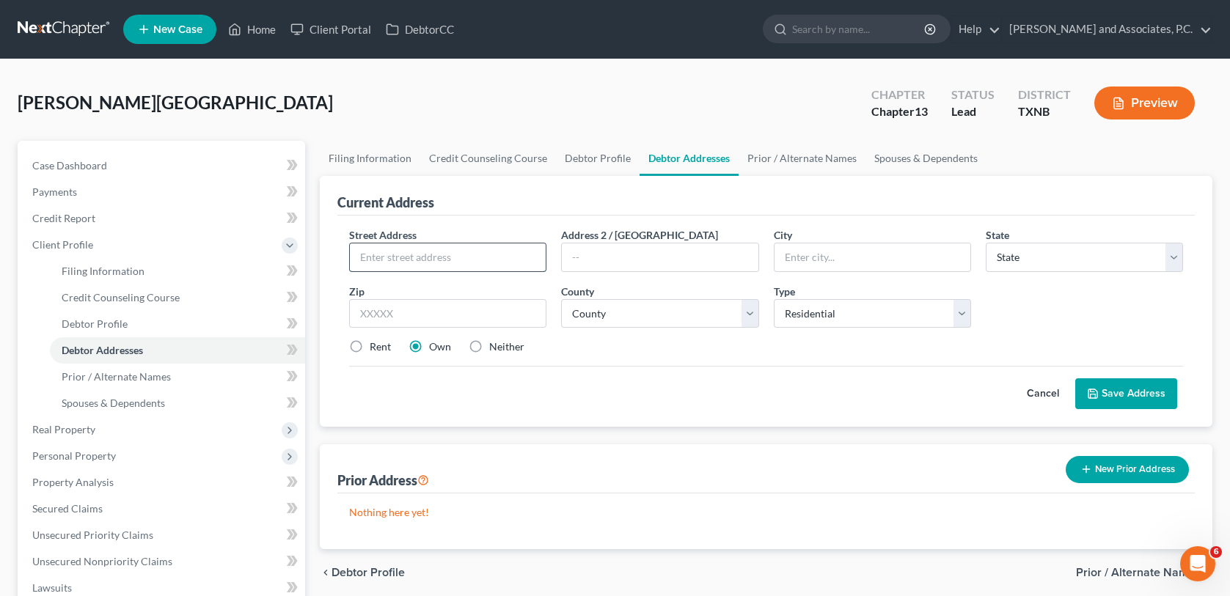
click at [373, 257] on input "text" at bounding box center [448, 257] width 196 height 28
type input "[STREET_ADDRESS][PERSON_NAME]"
click at [822, 256] on input "wichif" at bounding box center [872, 257] width 196 height 28
type input "w"
type input "[GEOGRAPHIC_DATA]"
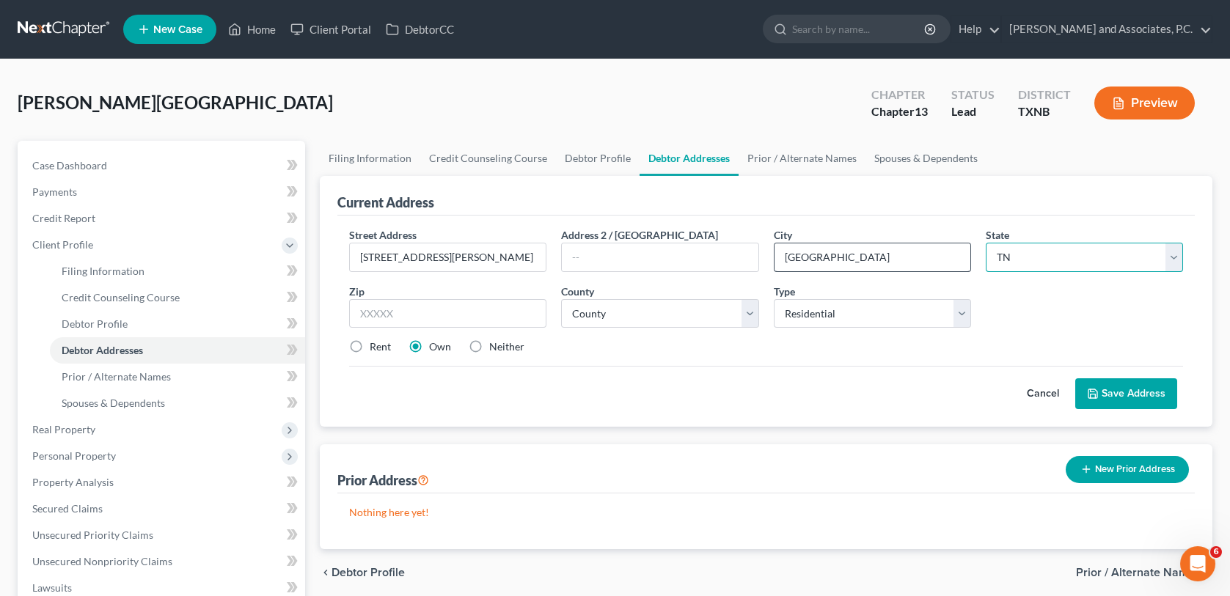
select select "45"
type input "76301"
select select "242"
click at [1097, 392] on icon at bounding box center [1093, 394] width 12 height 12
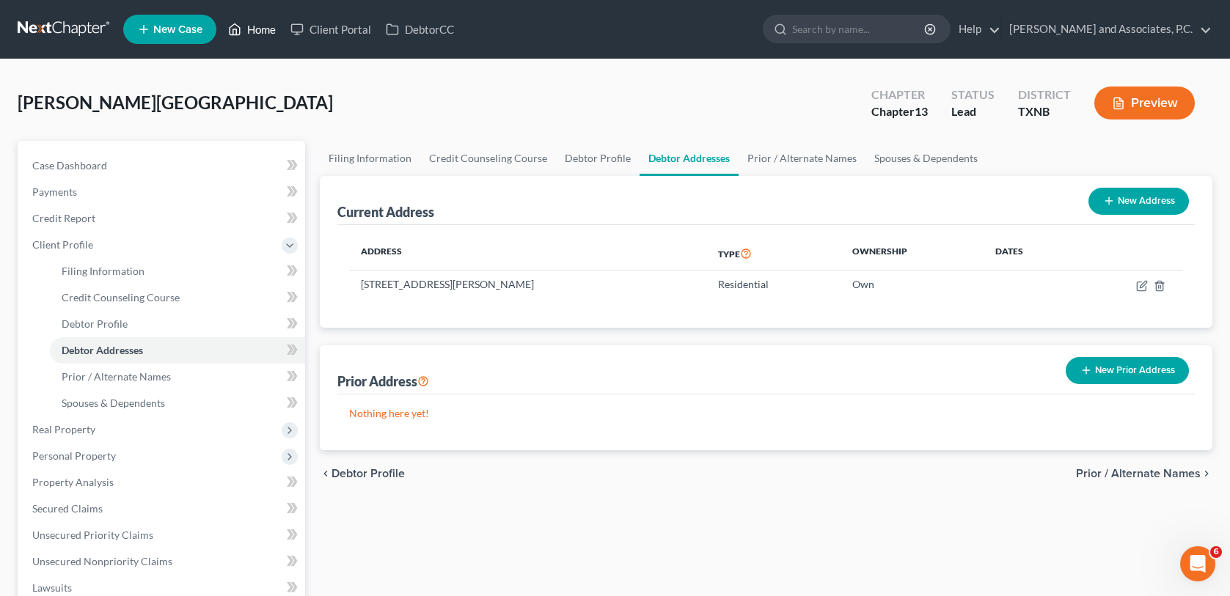
click at [259, 26] on link "Home" at bounding box center [252, 29] width 62 height 26
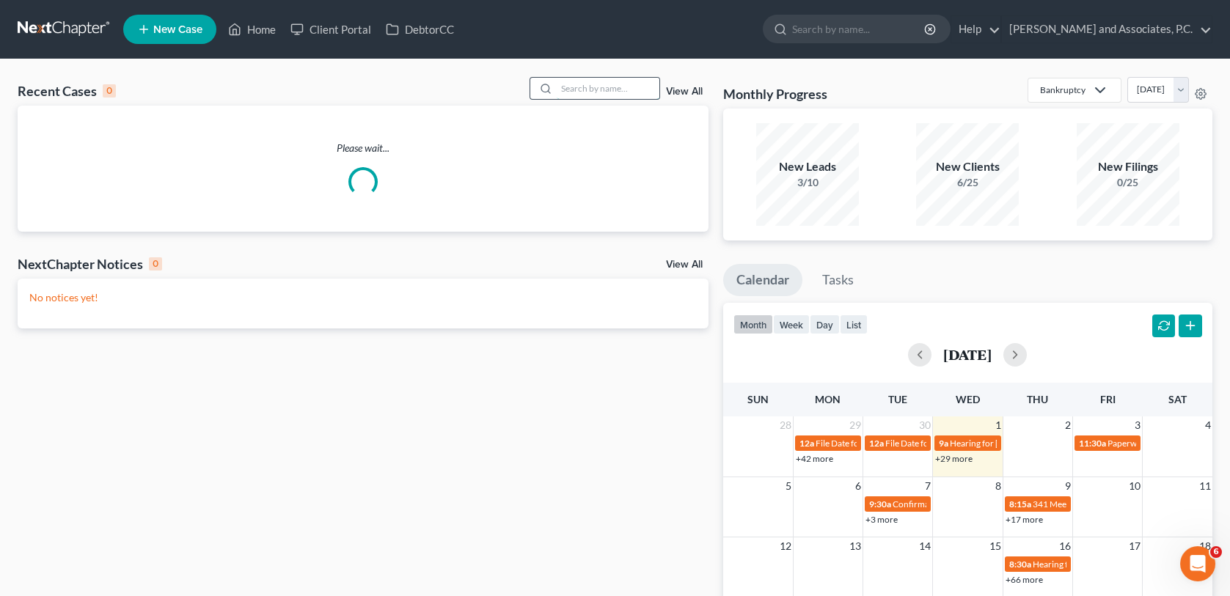
click at [573, 91] on input "search" at bounding box center [608, 88] width 103 height 21
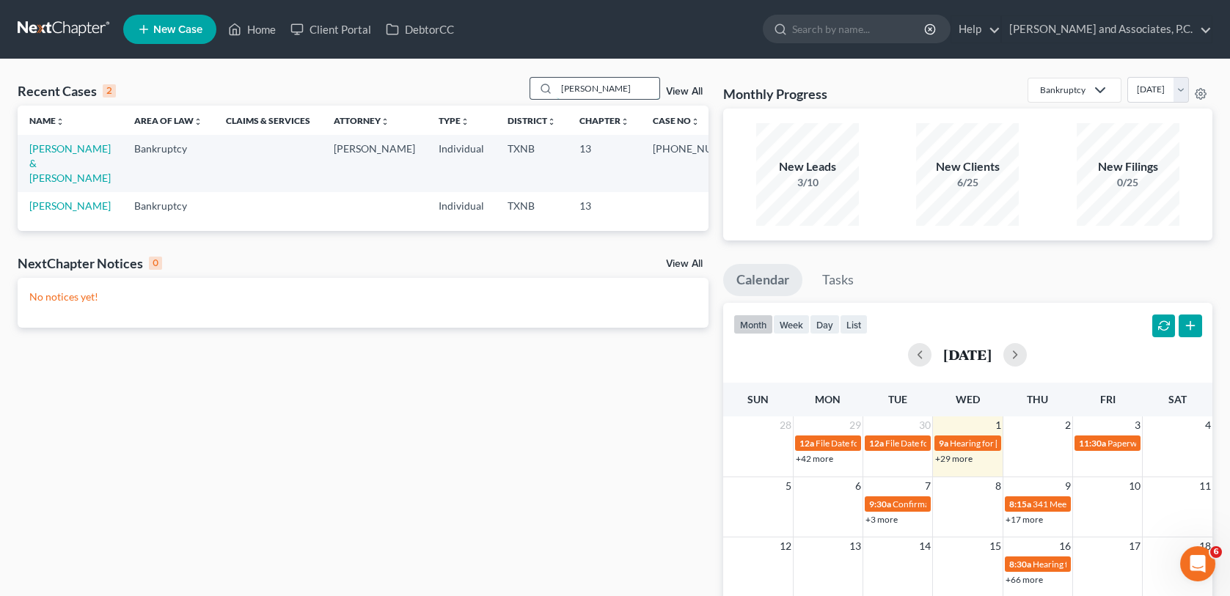
type input "[PERSON_NAME]"
click at [53, 150] on link "[PERSON_NAME] & [PERSON_NAME]" at bounding box center [69, 163] width 81 height 42
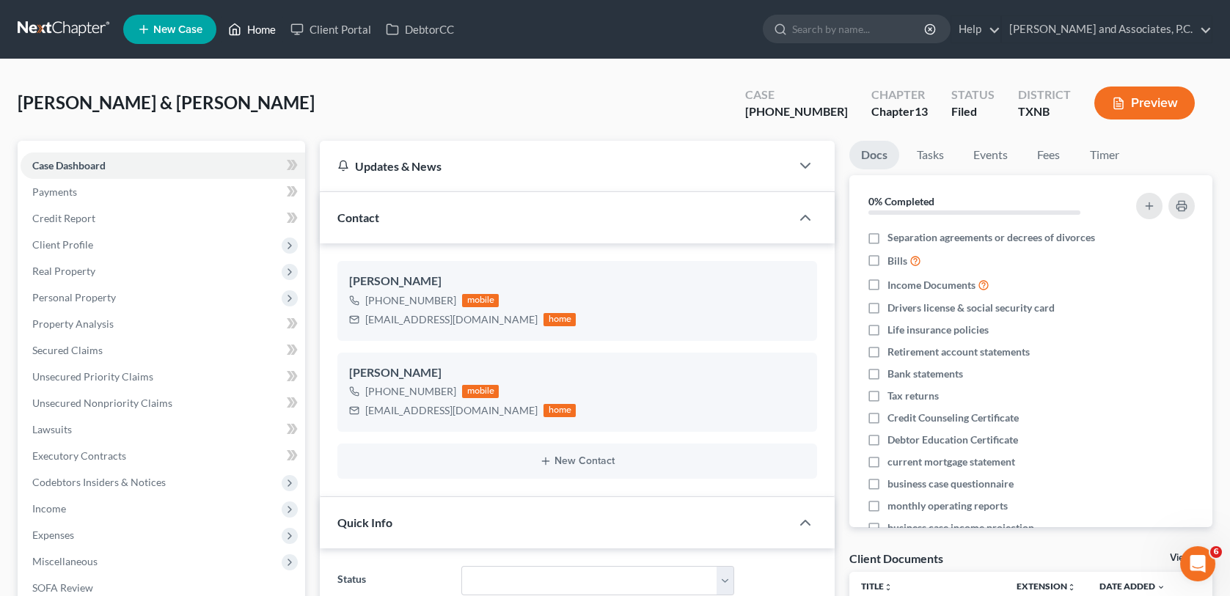
click at [267, 25] on link "Home" at bounding box center [252, 29] width 62 height 26
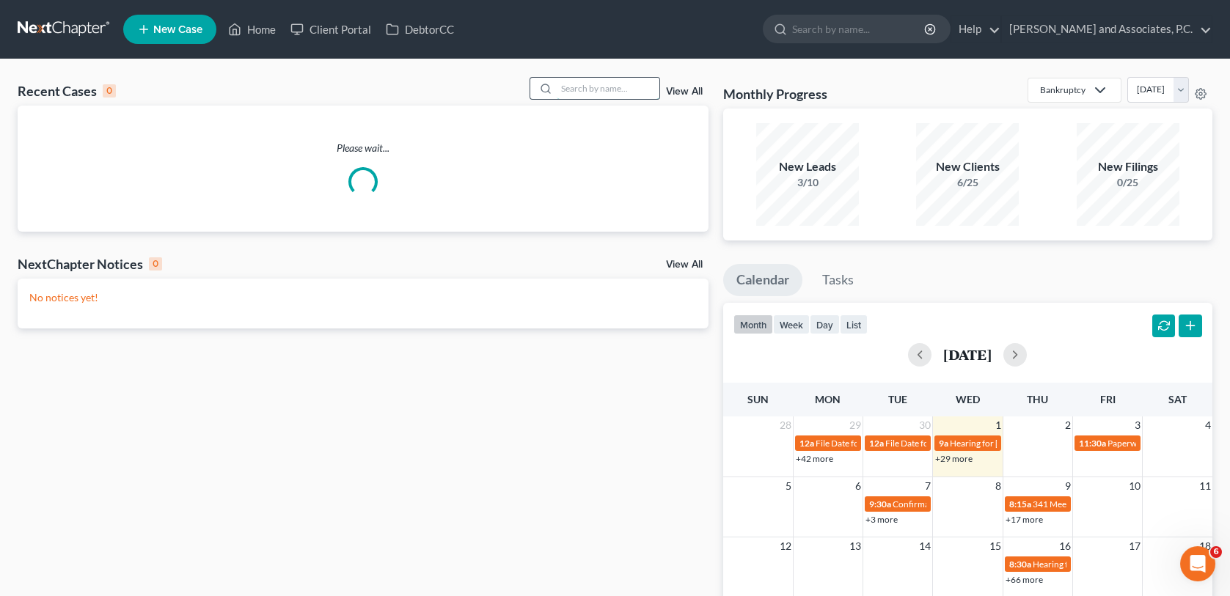
click at [573, 87] on input "search" at bounding box center [608, 88] width 103 height 21
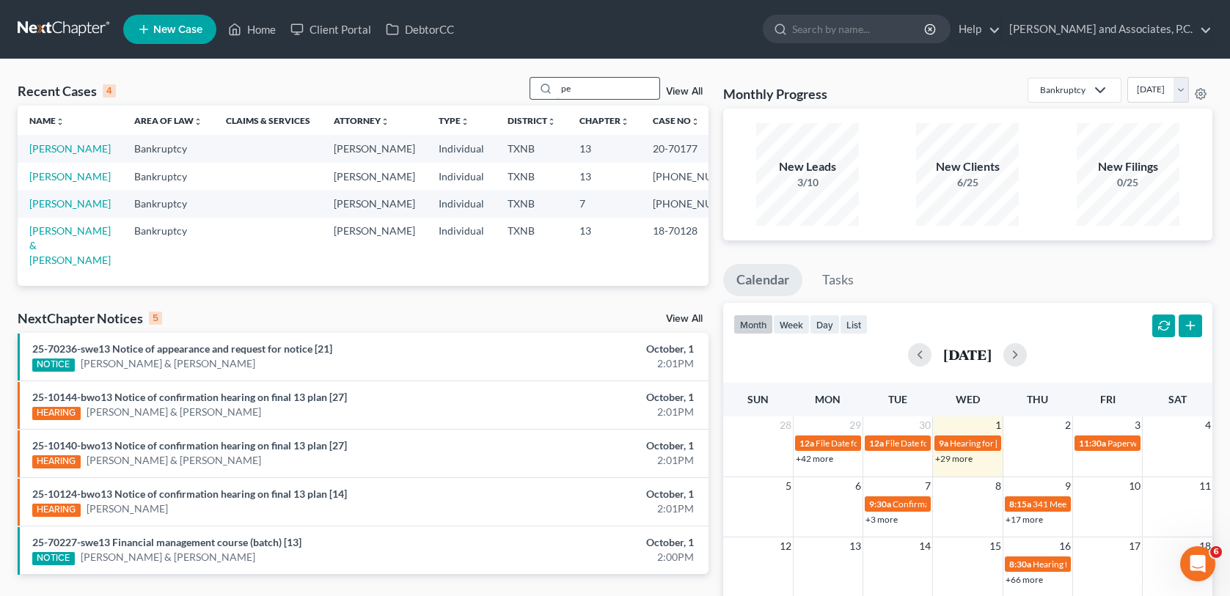
type input "p"
type input "[PERSON_NAME]"
click at [78, 183] on link "[PERSON_NAME]" at bounding box center [69, 176] width 81 height 12
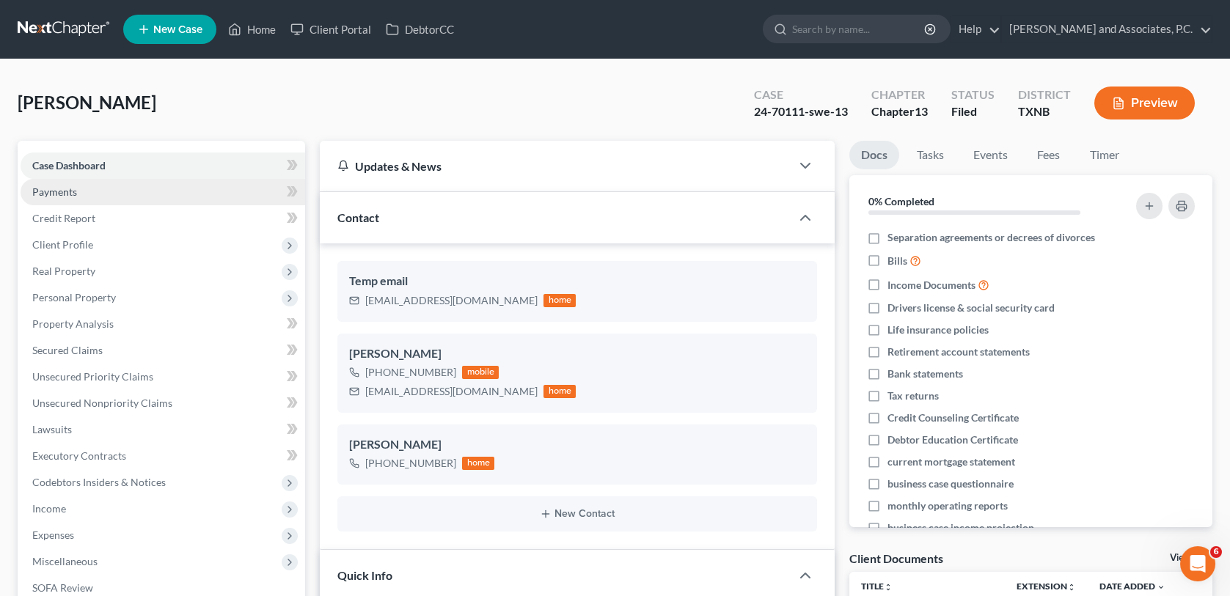
scroll to position [631, 0]
click at [265, 30] on link "Home" at bounding box center [252, 29] width 62 height 26
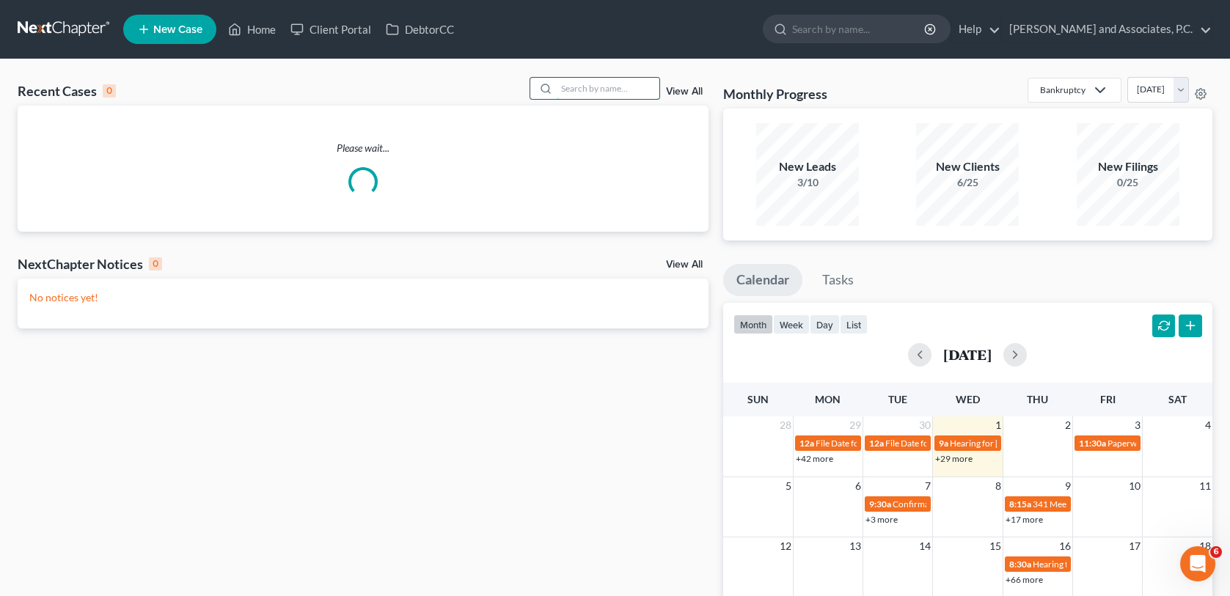
click at [565, 87] on input "search" at bounding box center [608, 88] width 103 height 21
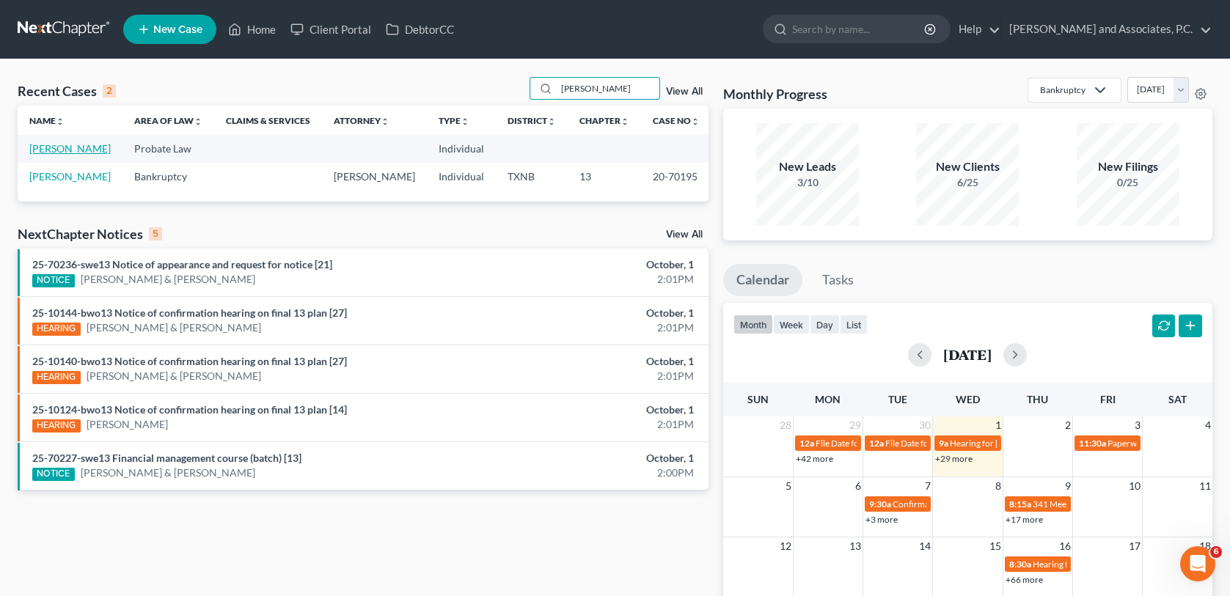
type input "[PERSON_NAME]"
click at [78, 153] on link "[PERSON_NAME]" at bounding box center [69, 148] width 81 height 12
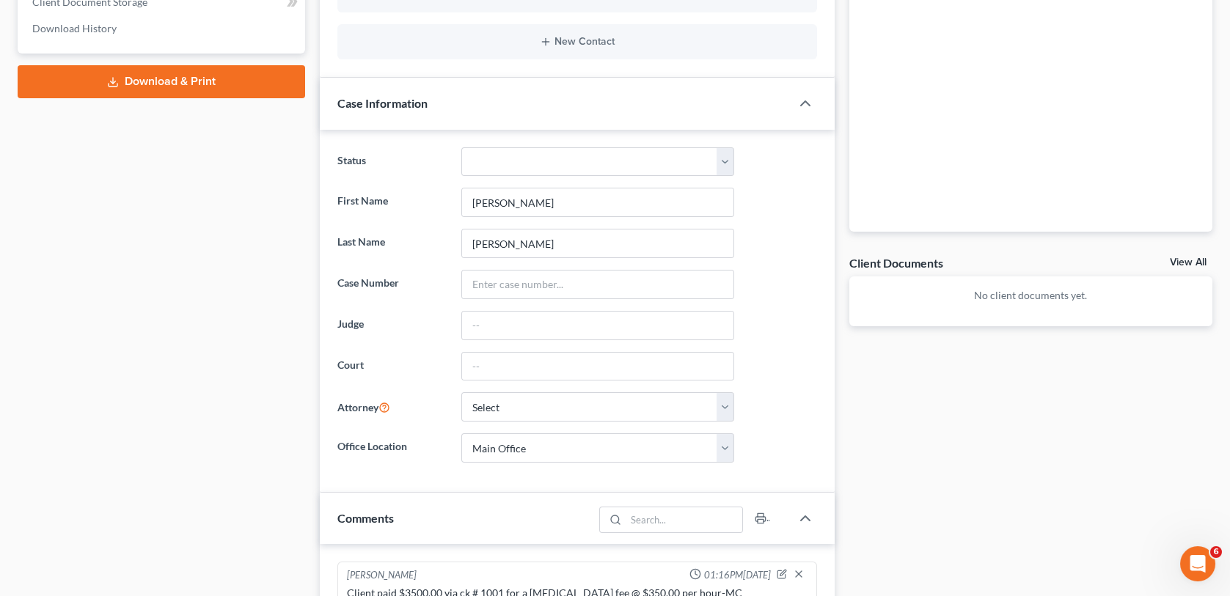
scroll to position [440, 0]
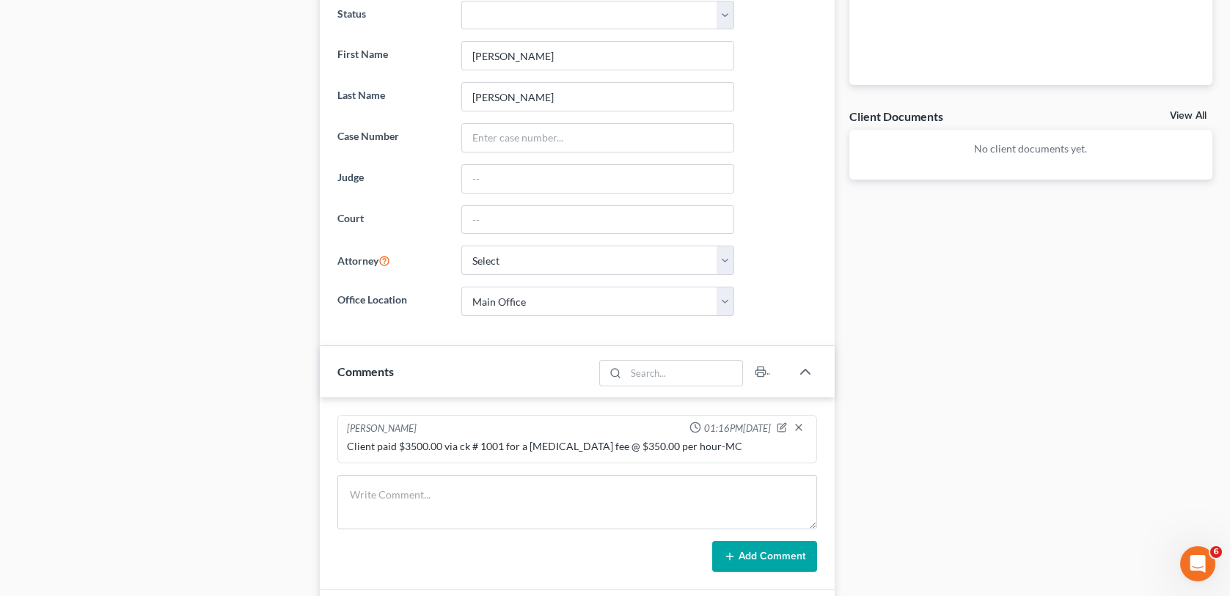
click at [272, 312] on div "Case Dashboard Payments Invoices Payments Payments Case Details Doc Creator" at bounding box center [161, 196] width 302 height 995
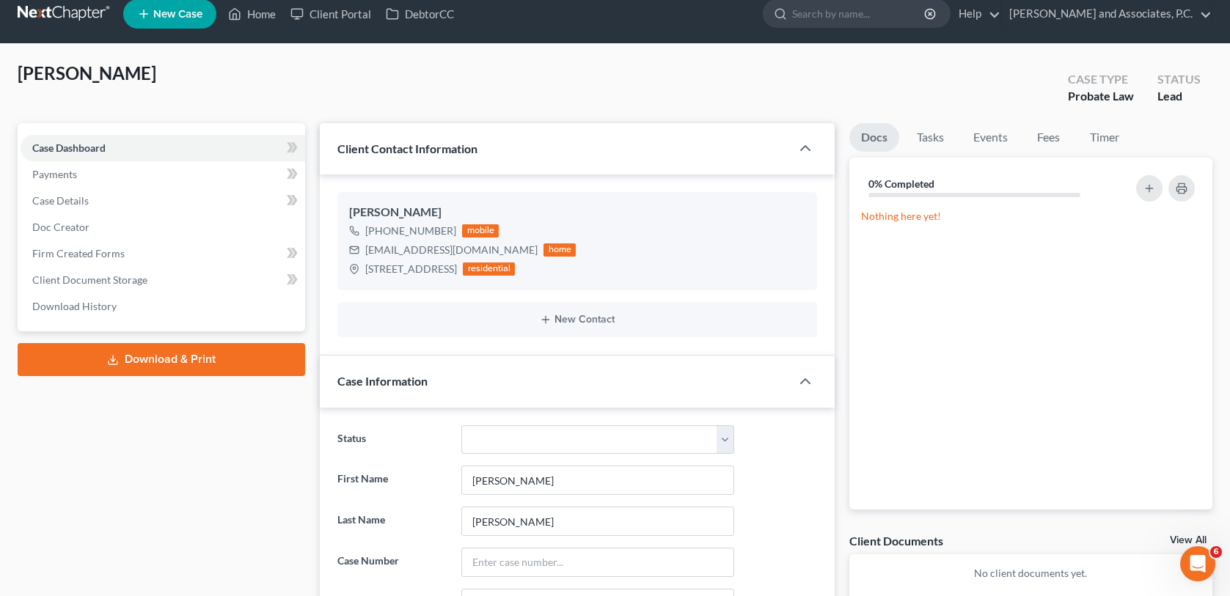
scroll to position [0, 0]
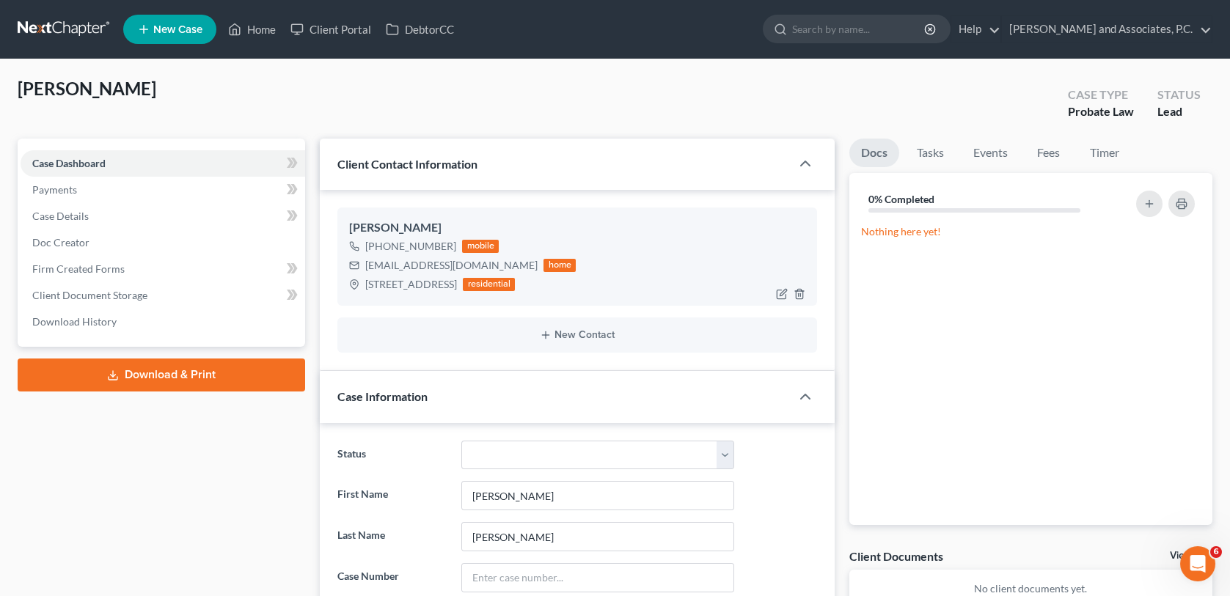
click at [631, 260] on div "[PHONE_NUMBER] mobile [EMAIL_ADDRESS][DOMAIN_NAME] home [STREET_ADDRESS] reside…" at bounding box center [576, 265] width 455 height 57
click at [783, 294] on icon "button" at bounding box center [783, 293] width 7 height 7
select select "0"
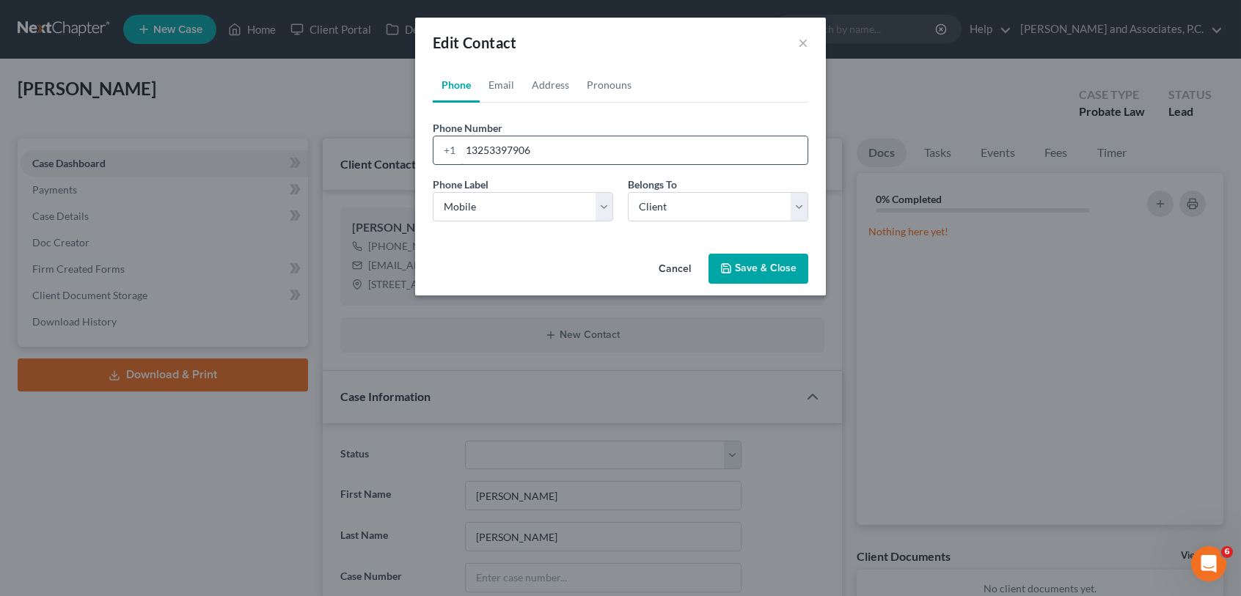
click at [560, 153] on input "13253397906" at bounding box center [634, 150] width 347 height 28
type input "1"
type input "[PHONE_NUMBER]"
click at [738, 268] on button "Save & Close" at bounding box center [758, 269] width 100 height 31
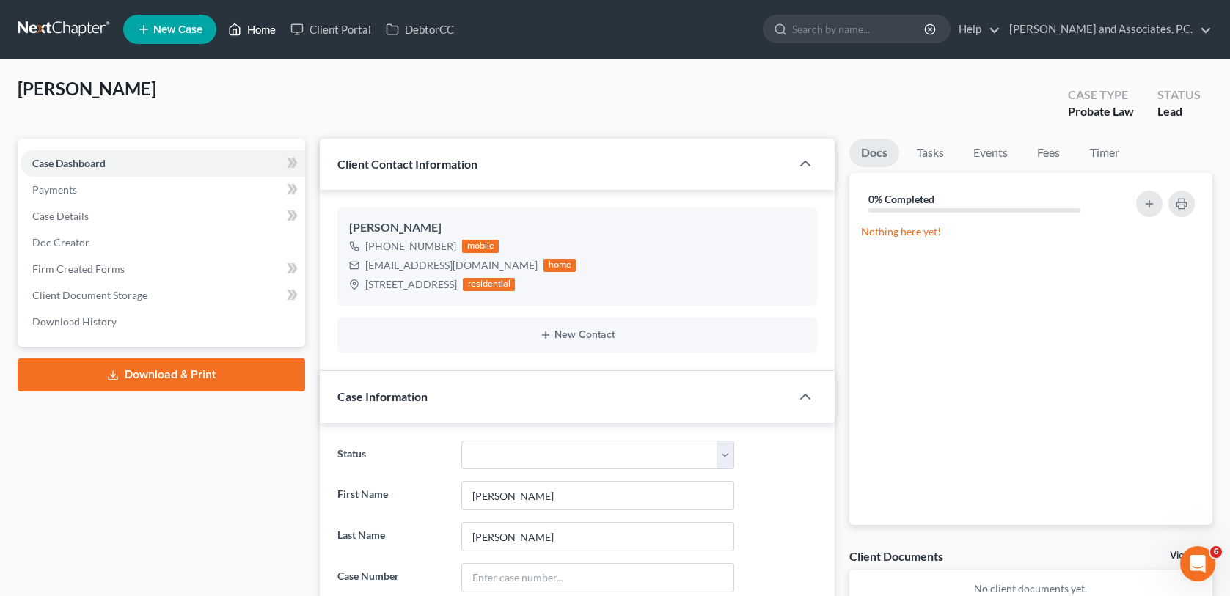
click at [254, 32] on link "Home" at bounding box center [252, 29] width 62 height 26
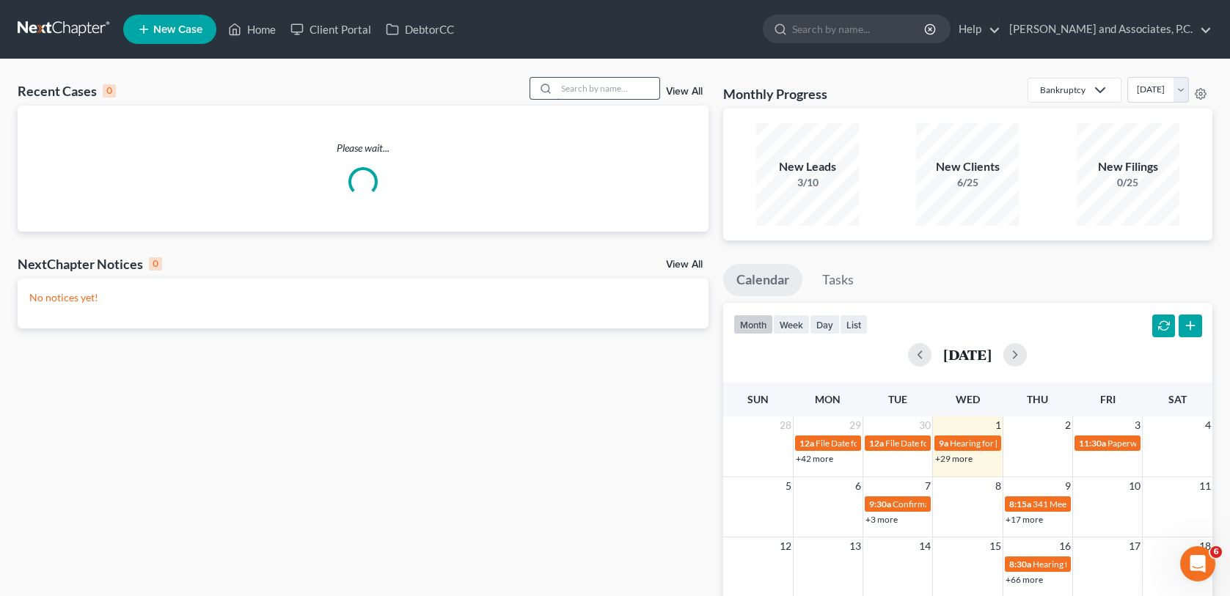
click at [568, 86] on input "search" at bounding box center [608, 88] width 103 height 21
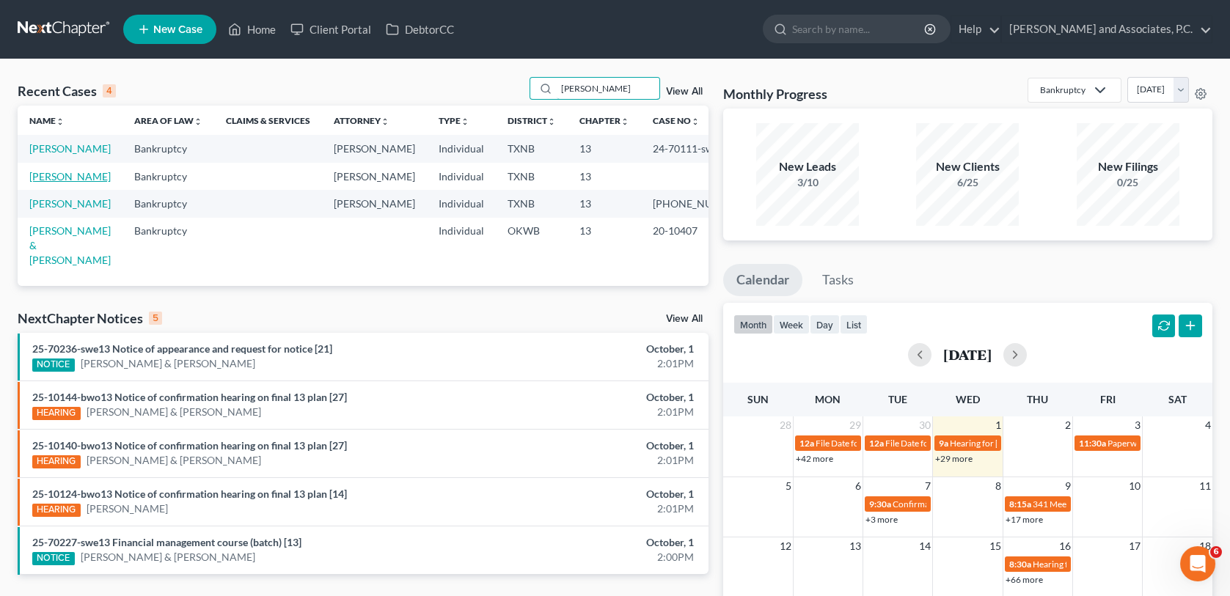
type input "[PERSON_NAME]"
click at [69, 183] on link "[PERSON_NAME]" at bounding box center [69, 176] width 81 height 12
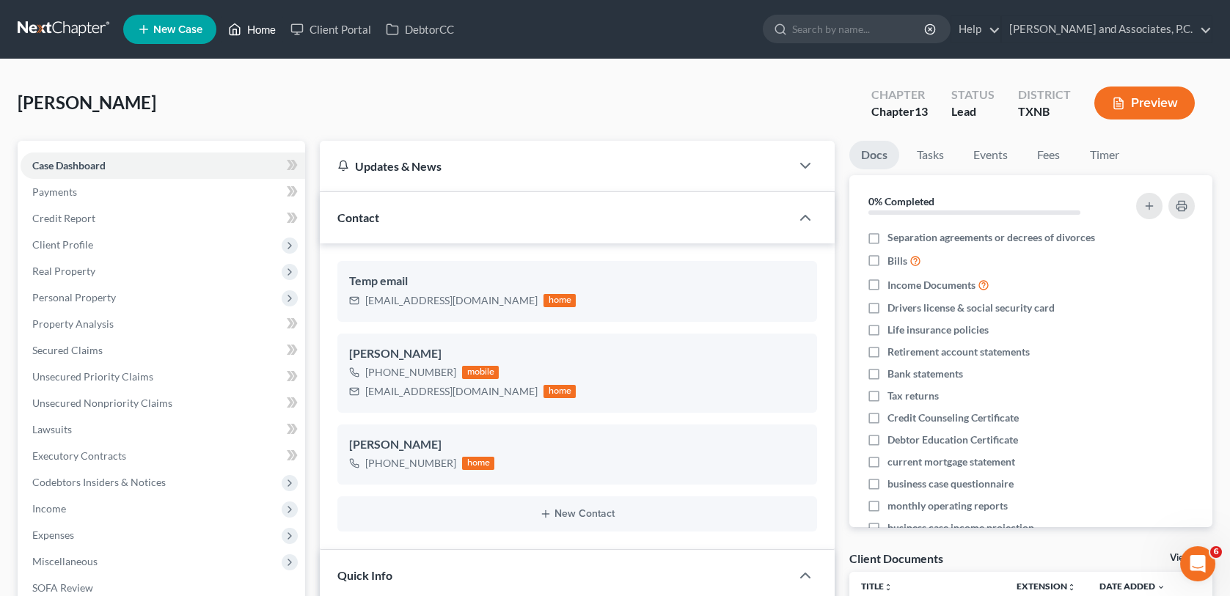
drag, startPoint x: 257, startPoint y: 31, endPoint x: 400, endPoint y: 56, distance: 145.3
click at [257, 31] on link "Home" at bounding box center [252, 29] width 62 height 26
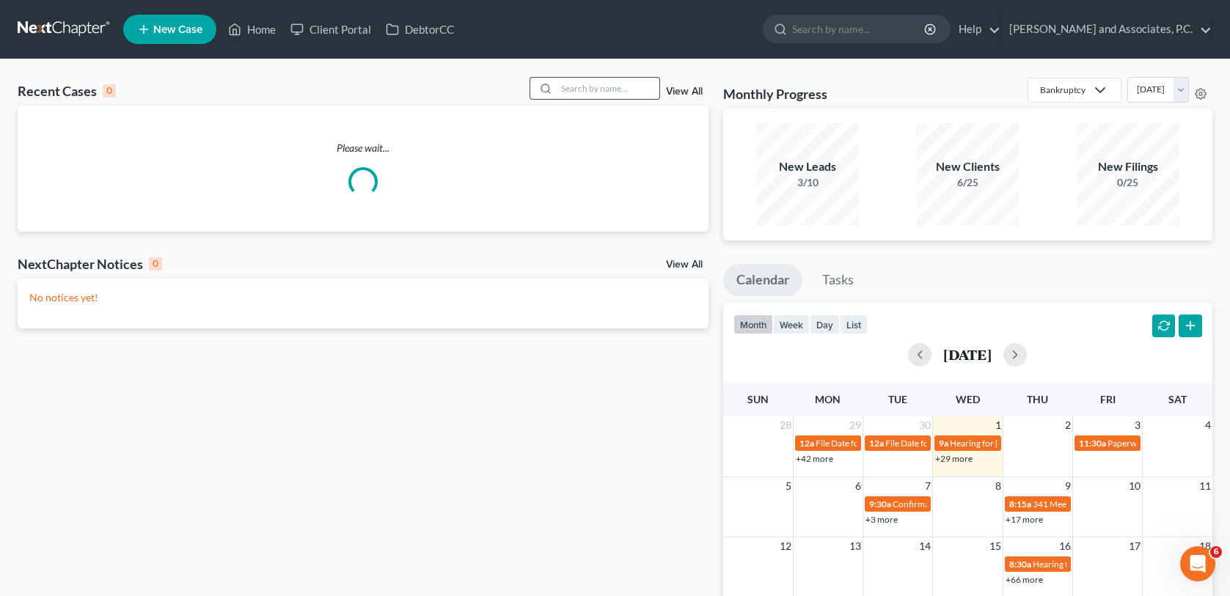
click at [579, 86] on input "search" at bounding box center [608, 88] width 103 height 21
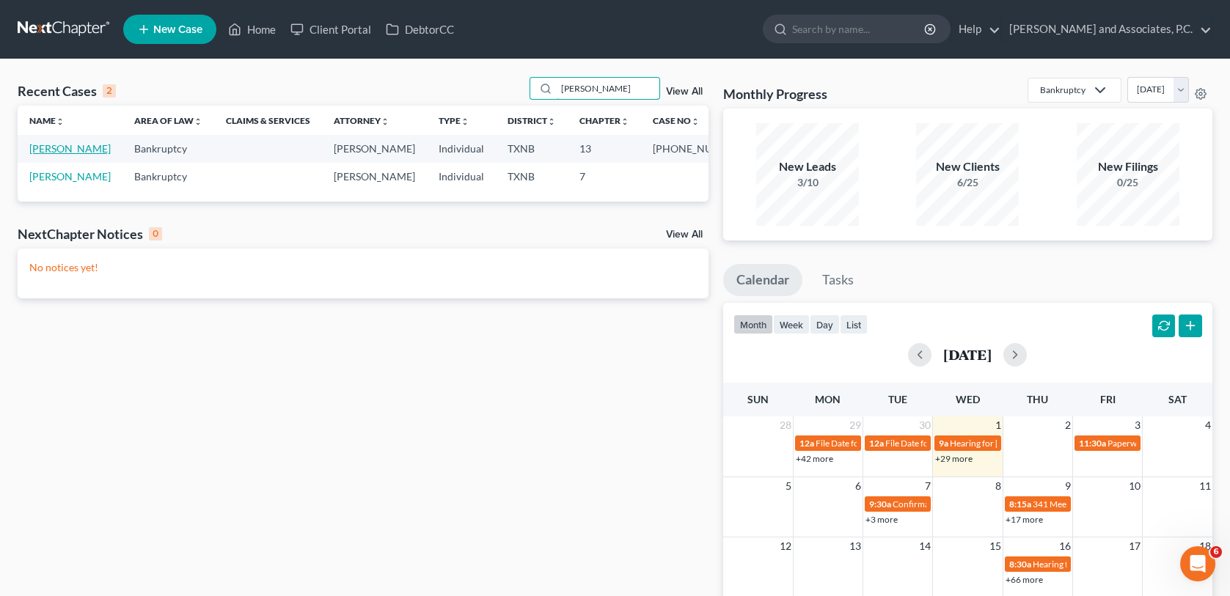
type input "[PERSON_NAME]"
click at [59, 151] on link "[PERSON_NAME]" at bounding box center [69, 148] width 81 height 12
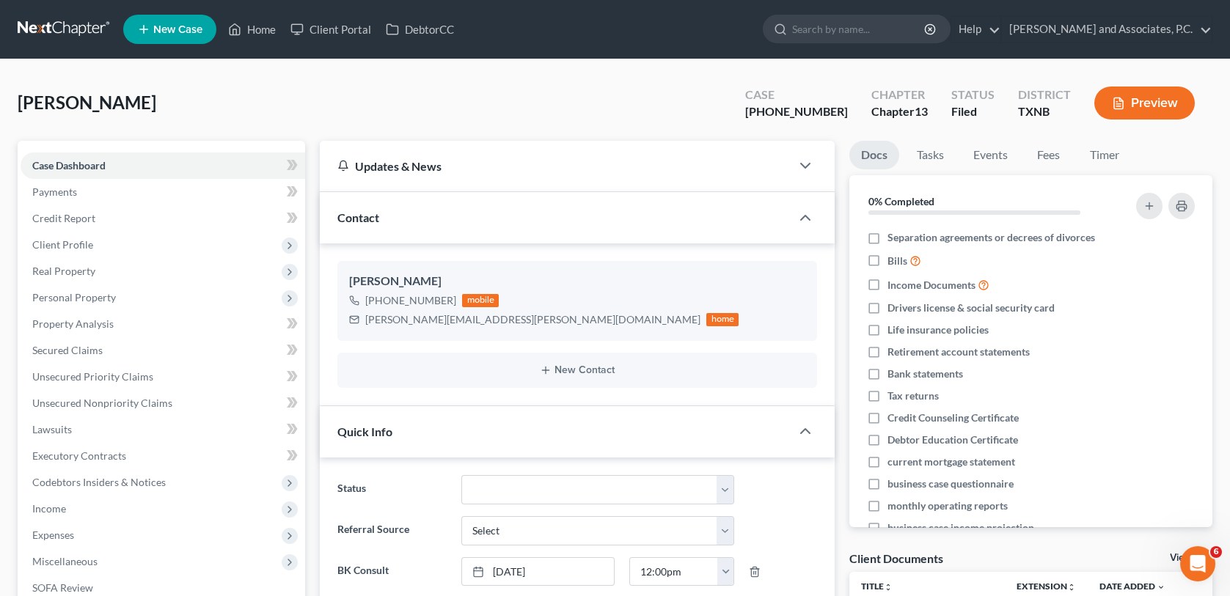
scroll to position [1347, 0]
drag, startPoint x: 259, startPoint y: 31, endPoint x: 337, endPoint y: 51, distance: 80.9
click at [259, 31] on link "Home" at bounding box center [252, 29] width 62 height 26
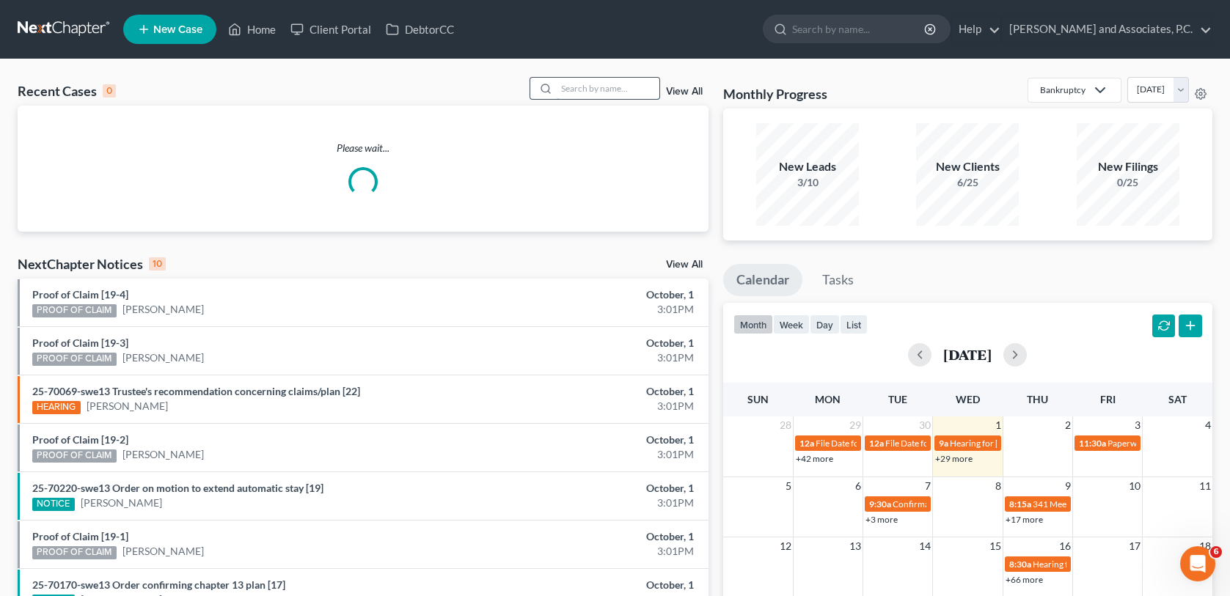
click at [598, 86] on input "search" at bounding box center [608, 88] width 103 height 21
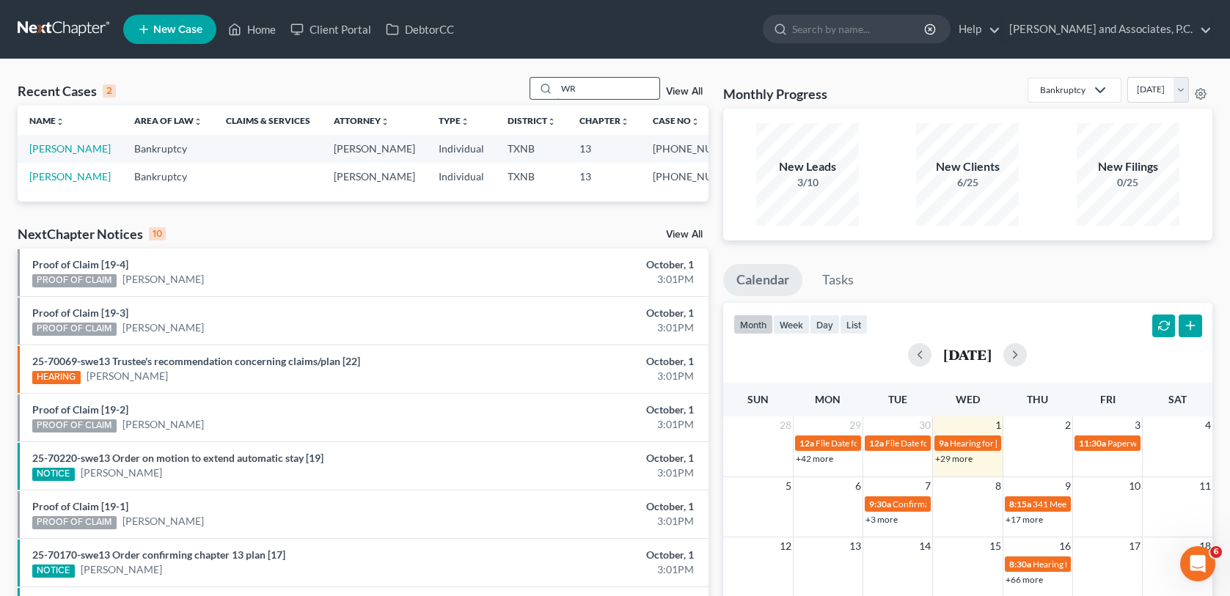
type input "W"
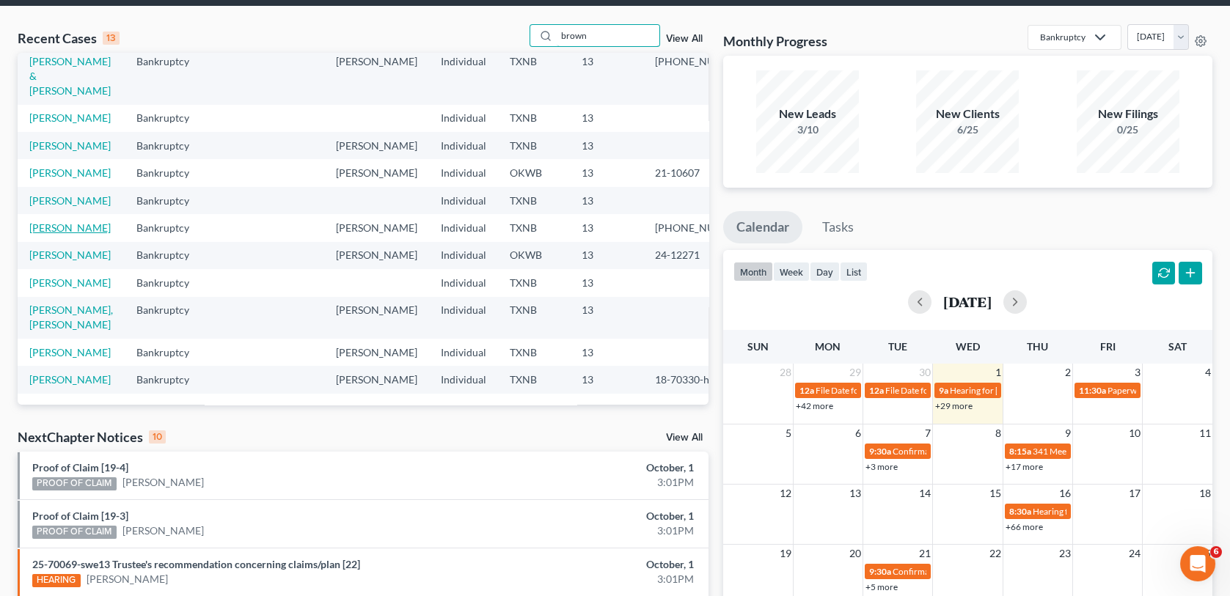
scroll to position [147, 0]
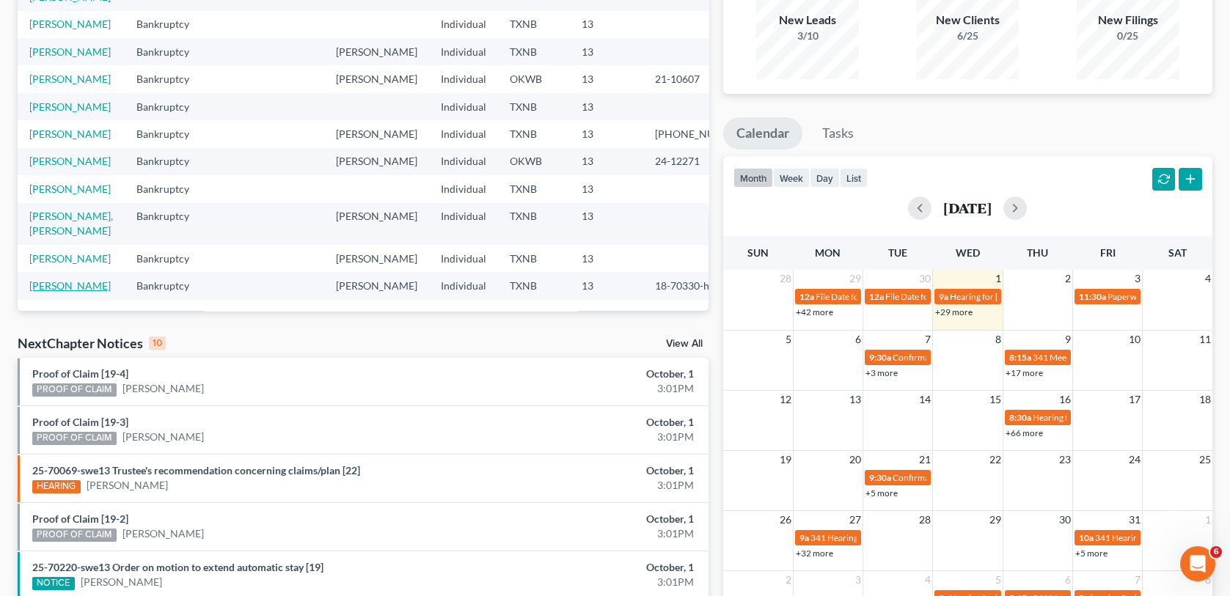
type input "brown"
click at [65, 279] on link "[PERSON_NAME]" at bounding box center [69, 285] width 81 height 12
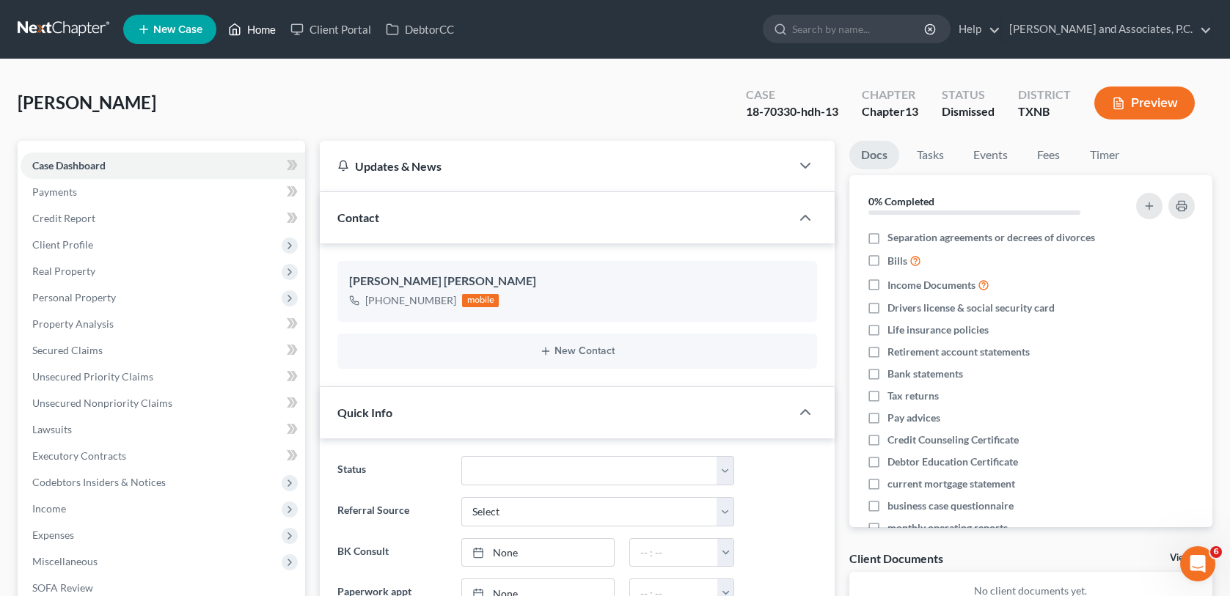
drag, startPoint x: 259, startPoint y: 29, endPoint x: 445, endPoint y: 65, distance: 189.7
click at [259, 29] on link "Home" at bounding box center [252, 29] width 62 height 26
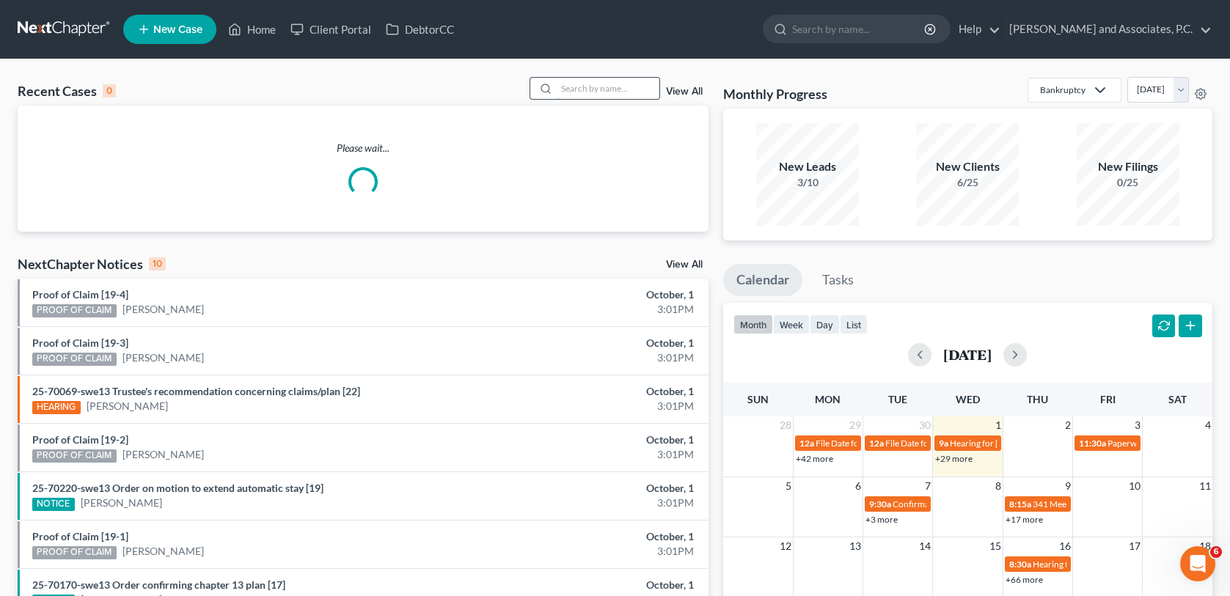
click at [570, 85] on input "search" at bounding box center [608, 88] width 103 height 21
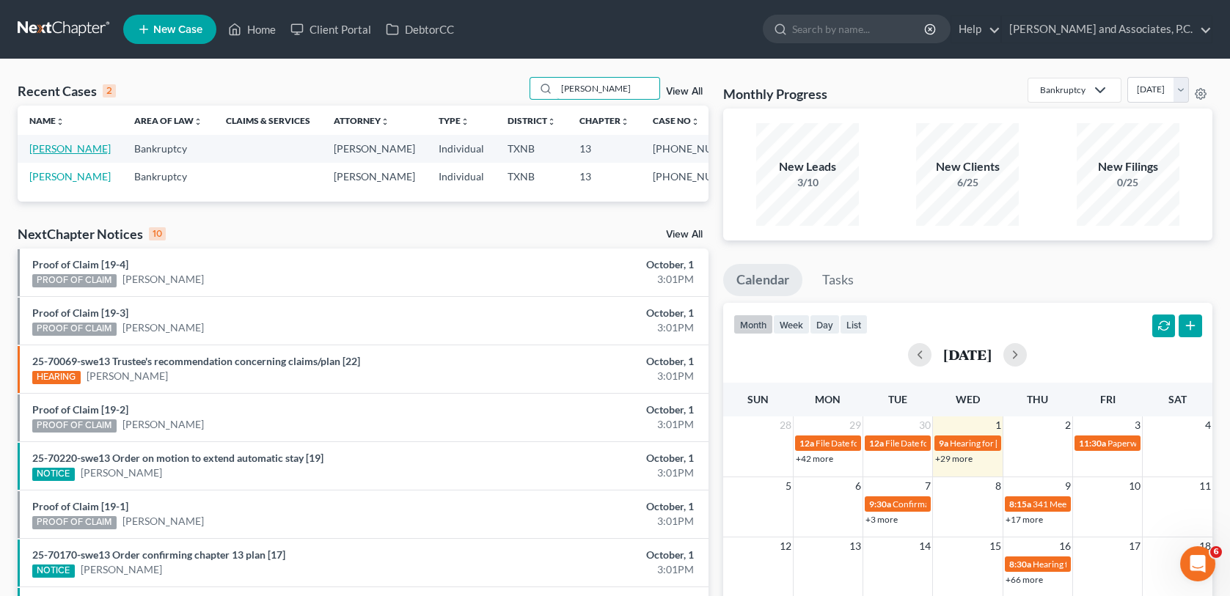
type input "[PERSON_NAME]"
click at [70, 148] on link "[PERSON_NAME]" at bounding box center [69, 148] width 81 height 12
